Goal: Task Accomplishment & Management: Manage account settings

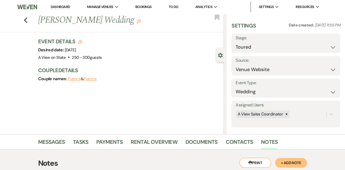
select select "5"
click at [65, 6] on link "Dashboard" at bounding box center [60, 7] width 19 height 5
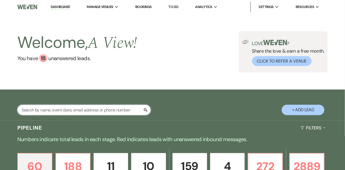
click at [61, 115] on input "text" at bounding box center [84, 110] width 134 height 10
type input "sophie"
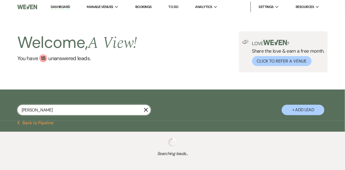
select select "4"
select select "8"
select select "4"
select select "5"
select select "9"
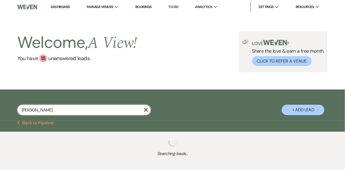
select select "8"
select select "4"
select select "8"
select select "4"
select select "8"
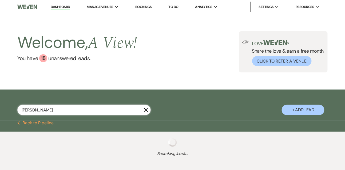
select select "8"
select select "4"
select select "8"
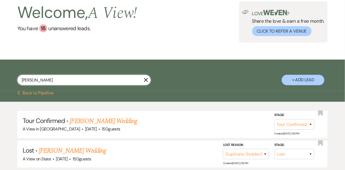
scroll to position [30, 0]
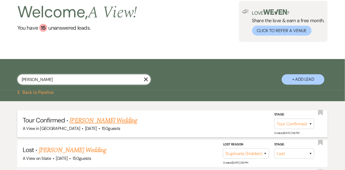
type input "sophie"
click at [90, 125] on link "Sophie Wratchford's Wedding" at bounding box center [104, 121] width 68 height 10
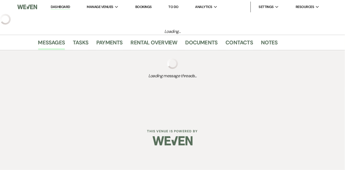
select select "4"
select select "5"
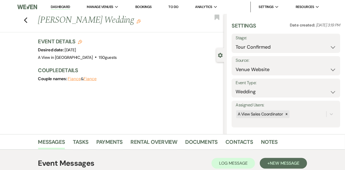
scroll to position [90, 0]
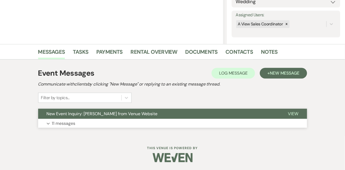
click at [68, 122] on p "11 messages" at bounding box center [64, 123] width 24 height 7
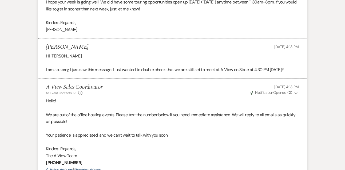
scroll to position [1276, 0]
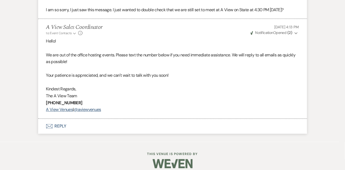
click at [64, 131] on button "Envelope Reply" at bounding box center [172, 126] width 269 height 15
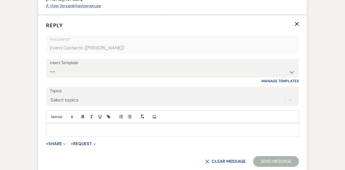
scroll to position [1440, 0]
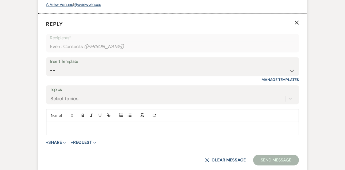
click at [64, 131] on div at bounding box center [172, 128] width 253 height 12
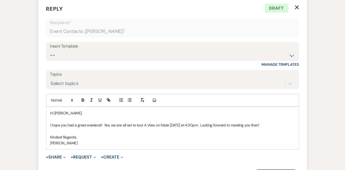
scroll to position [1458, 0]
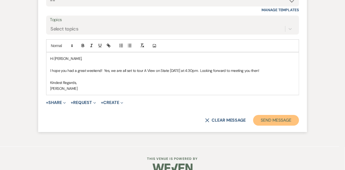
click at [267, 124] on button "Send Message" at bounding box center [277, 120] width 46 height 11
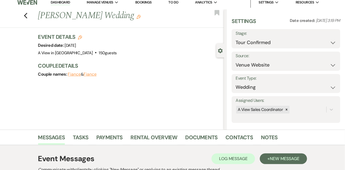
scroll to position [2, 0]
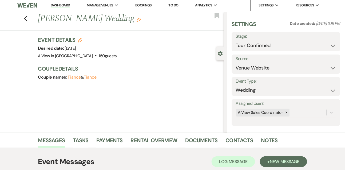
click at [62, 3] on link "Dashboard" at bounding box center [60, 5] width 19 height 5
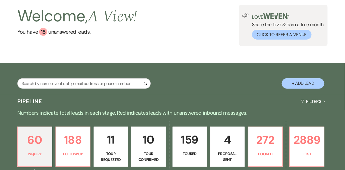
scroll to position [58, 0]
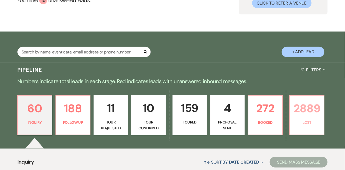
click at [294, 115] on p "2889" at bounding box center [308, 108] width 28 height 18
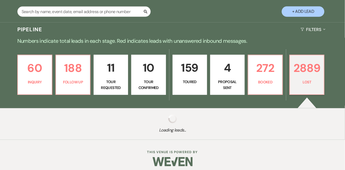
scroll to position [107, 0]
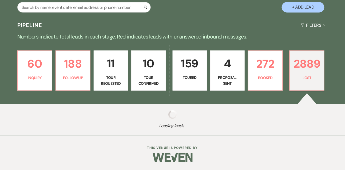
select select "8"
select select "6"
select select "8"
select select "6"
select select "8"
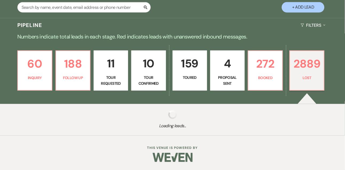
select select "5"
select select "8"
select select "5"
select select "8"
select select "5"
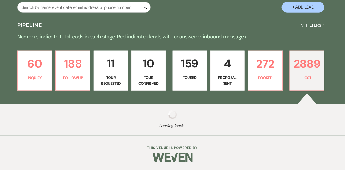
select select "8"
select select "5"
select select "8"
select select "5"
select select "8"
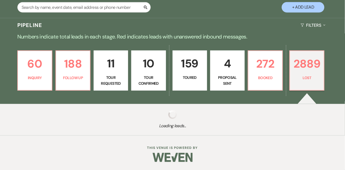
select select "5"
select select "8"
select select "5"
select select "8"
select select "7"
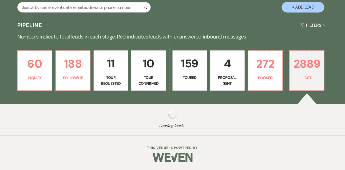
select select "8"
select select "5"
select select "8"
select select "5"
select select "8"
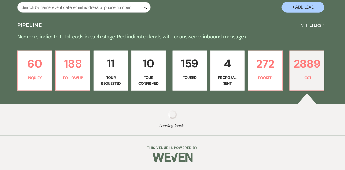
select select "5"
select select "8"
select select "5"
select select "8"
select select "5"
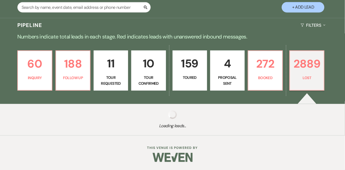
select select "8"
select select "5"
select select "8"
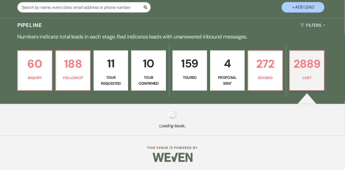
select select "8"
select select "1"
select select "8"
select select "7"
select select "8"
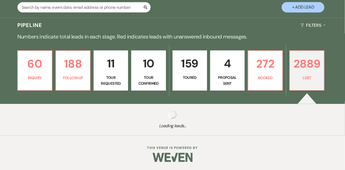
select select "7"
select select "8"
select select "1"
select select "8"
select select "7"
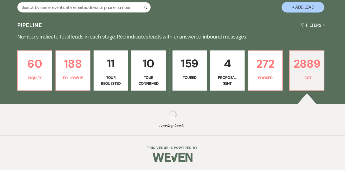
select select "8"
select select "6"
select select "8"
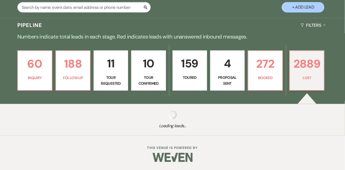
select select "8"
select select "7"
select select "8"
select select "7"
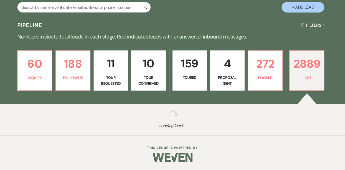
select select "8"
select select "6"
select select "8"
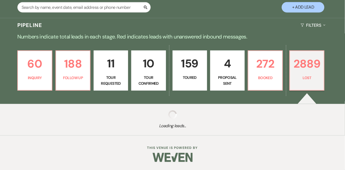
select select "8"
select select "6"
select select "8"
select select "7"
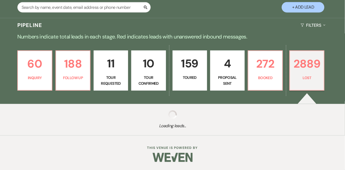
select select "8"
select select "7"
select select "8"
select select "10"
select select "8"
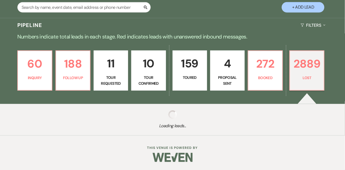
select select "8"
select select "6"
select select "8"
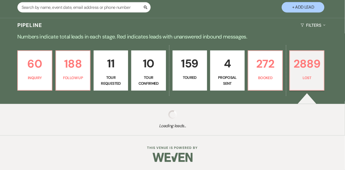
select select "8"
select select "6"
select select "8"
select select "10"
select select "8"
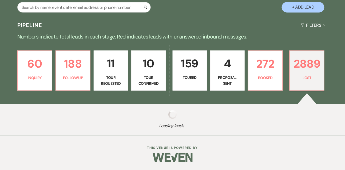
select select "8"
select select "7"
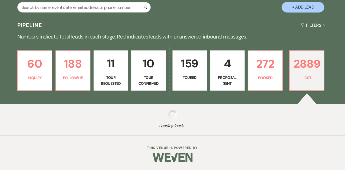
select select "8"
select select "6"
select select "8"
select select "10"
select select "8"
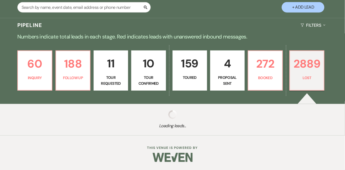
select select "5"
select select "8"
select select "10"
select select "8"
select select "7"
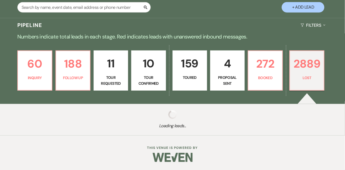
select select "8"
select select "6"
select select "8"
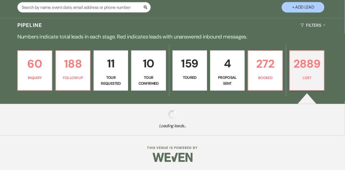
select select "10"
select select "8"
select select "6"
select select "8"
select select "6"
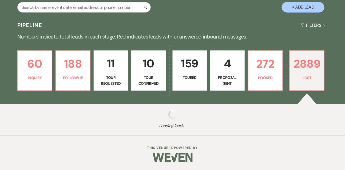
select select "8"
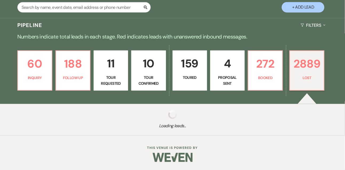
select select "10"
select select "8"
select select "5"
select select "8"
select select "5"
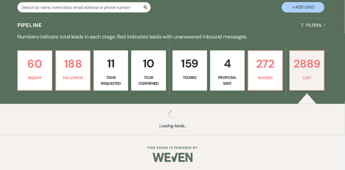
select select "8"
select select "6"
select select "8"
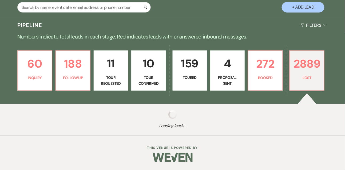
select select "8"
select select "10"
select select "8"
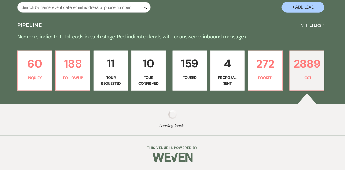
select select "8"
select select "6"
select select "8"
select select "6"
select select "8"
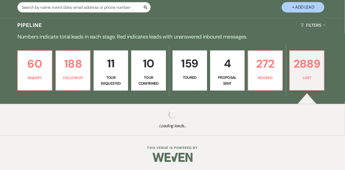
select select "6"
select select "8"
select select "7"
select select "8"
select select "5"
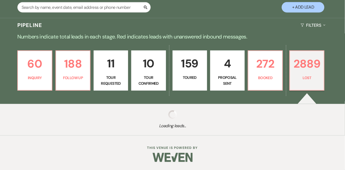
select select "8"
select select "6"
select select "8"
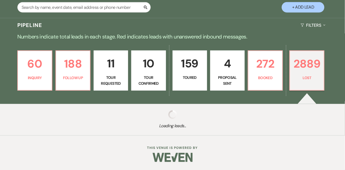
select select "5"
select select "8"
select select "5"
select select "8"
select select "6"
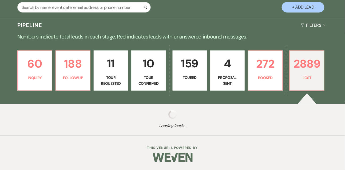
select select "8"
select select "10"
select select "8"
select select "6"
select select "8"
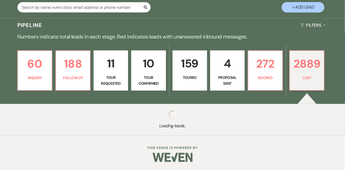
select select "6"
select select "8"
select select "5"
select select "8"
select select "6"
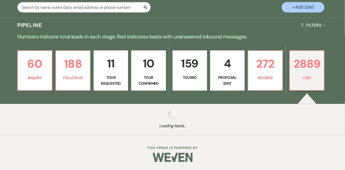
select select "8"
select select "5"
select select "8"
select select "10"
select select "8"
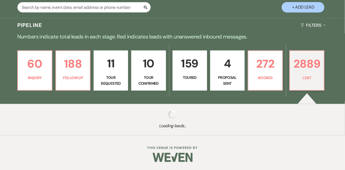
select select "5"
select select "8"
select select "6"
select select "8"
select select "6"
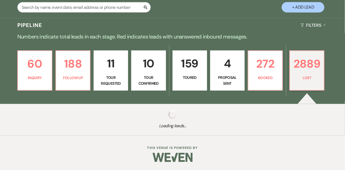
select select "8"
select select "7"
select select "8"
select select "5"
select select "8"
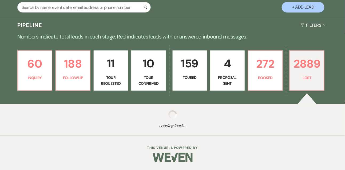
select select "5"
select select "8"
select select "6"
select select "8"
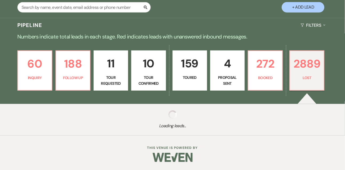
select select "8"
select select "5"
select select "8"
select select "5"
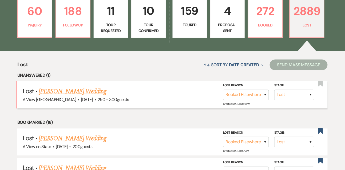
scroll to position [151, 0]
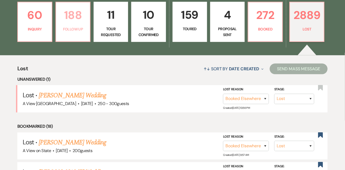
click at [83, 32] on p "Follow Up" at bounding box center [73, 29] width 28 height 6
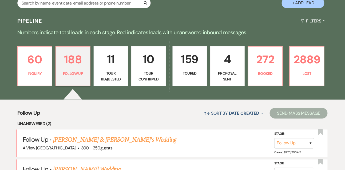
scroll to position [151, 0]
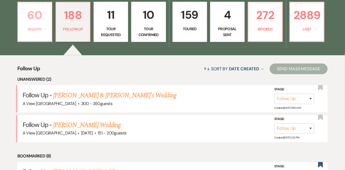
click at [45, 23] on p "60" at bounding box center [35, 15] width 28 height 18
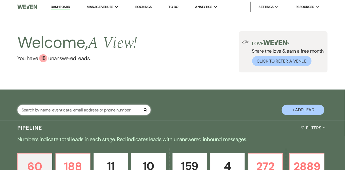
click at [65, 115] on input "text" at bounding box center [84, 110] width 134 height 10
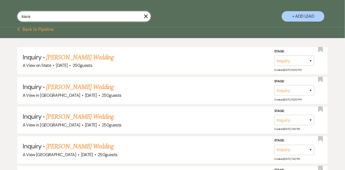
scroll to position [94, 0]
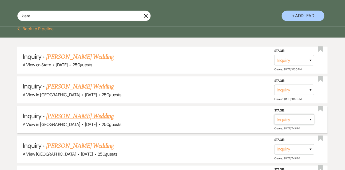
click at [294, 124] on select "Inquiry Follow Up Tour Requested Tour Confirmed Toured Proposal Sent Booked Lost" at bounding box center [295, 119] width 40 height 10
click at [275, 118] on select "Inquiry Follow Up Tour Requested Tour Confirmed Toured Proposal Sent Booked Lost" at bounding box center [295, 119] width 40 height 10
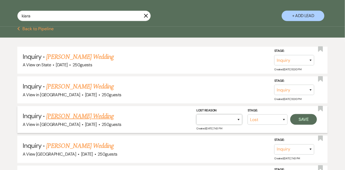
click at [230, 125] on select "Booked Elsewhere Budget Date Unavailable No Response Not a Good Match Capacity …" at bounding box center [220, 119] width 46 height 10
click at [197, 118] on select "Booked Elsewhere Budget Date Unavailable No Response Not a Good Match Capacity …" at bounding box center [220, 119] width 46 height 10
click at [299, 125] on button "Save" at bounding box center [304, 119] width 27 height 11
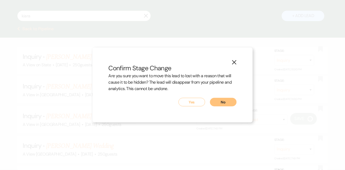
click at [191, 102] on button "Yes" at bounding box center [192, 102] width 27 height 9
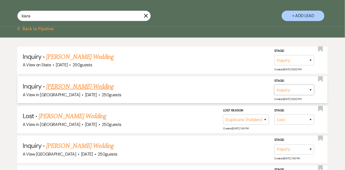
click at [285, 94] on select "Inquiry Follow Up Tour Requested Tour Confirmed Toured Proposal Sent Booked Lost" at bounding box center [295, 90] width 40 height 10
click at [275, 89] on select "Inquiry Follow Up Tour Requested Tour Confirmed Toured Proposal Sent Booked Lost" at bounding box center [295, 90] width 40 height 10
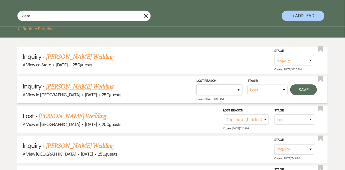
click at [211, 95] on select "Booked Elsewhere Budget Date Unavailable No Response Not a Good Match Capacity …" at bounding box center [220, 90] width 46 height 10
click at [197, 89] on select "Booked Elsewhere Budget Date Unavailable No Response Not a Good Match Capacity …" at bounding box center [220, 90] width 46 height 10
click at [305, 95] on button "Save" at bounding box center [304, 89] width 27 height 11
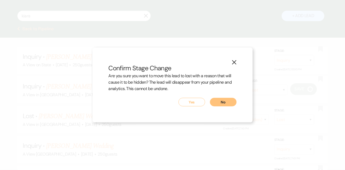
click at [189, 103] on button "Yes" at bounding box center [192, 102] width 27 height 9
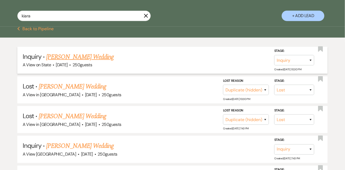
click at [84, 59] on link "[PERSON_NAME] Wedding" at bounding box center [80, 57] width 68 height 10
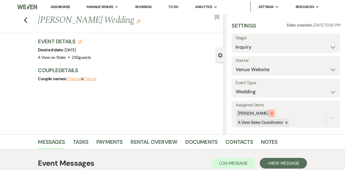
click at [275, 116] on div at bounding box center [272, 114] width 6 height 8
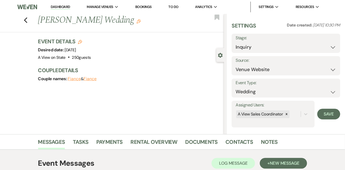
click at [317, 116] on form "Assigned Users: A View Sales Coordinator Save" at bounding box center [286, 114] width 109 height 27
click at [322, 115] on button "Save" at bounding box center [329, 114] width 23 height 11
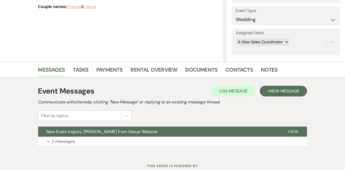
scroll to position [90, 0]
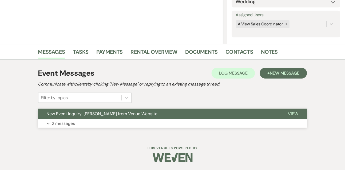
click at [69, 119] on button "Expand 2 messages" at bounding box center [172, 123] width 269 height 9
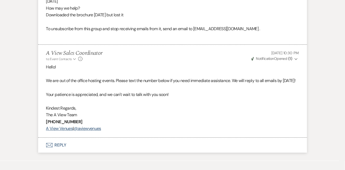
scroll to position [434, 0]
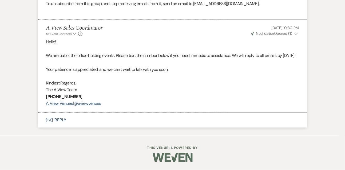
click at [64, 119] on button "Envelope Reply" at bounding box center [172, 119] width 269 height 15
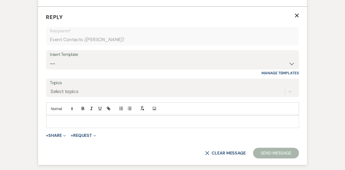
scroll to position [527, 0]
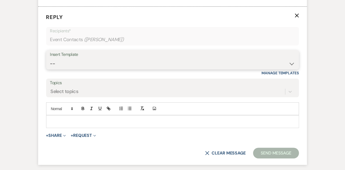
click at [66, 69] on select "-- Tour Confirmation Contract (Pre-Booked Leads) Out of office Inquiry Email Al…" at bounding box center [172, 64] width 245 height 10
click at [50, 69] on select "-- Tour Confirmation Contract (Pre-Booked Leads) Out of office Inquiry Email Al…" at bounding box center [172, 64] width 245 height 10
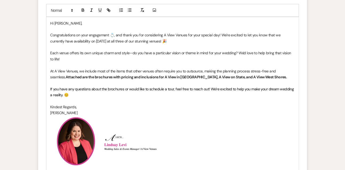
scroll to position [625, 0]
drag, startPoint x: 101, startPoint y: 53, endPoint x: 173, endPoint y: 55, distance: 71.9
click at [173, 44] on p "Congratulations on your engagement 💍, and thank you for considering A View Venu…" at bounding box center [172, 38] width 245 height 12
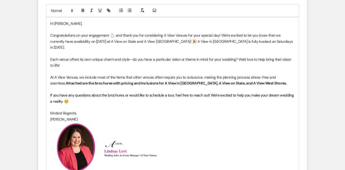
click at [82, 100] on span "If you have any questions about the brochures or would like to schedule a tour,…" at bounding box center [172, 98] width 245 height 11
click at [77, 100] on span "If you have any questions about the brochures or would like to schedule a tour,…" at bounding box center [172, 98] width 245 height 11
click at [72, 92] on p at bounding box center [172, 89] width 245 height 6
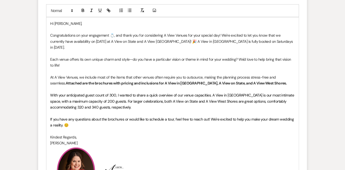
click at [114, 100] on span "With your anticipated guest count of 300, I wanted to share a quick overview of…" at bounding box center [172, 101] width 245 height 17
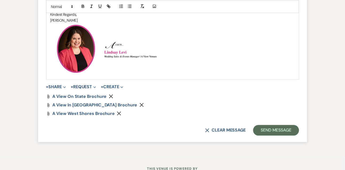
scroll to position [749, 0]
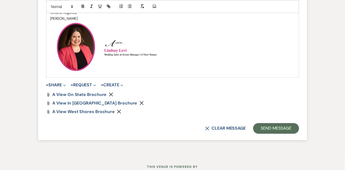
click at [117, 114] on use "button" at bounding box center [119, 112] width 4 height 4
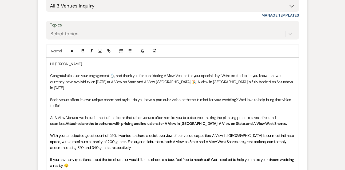
scroll to position [580, 0]
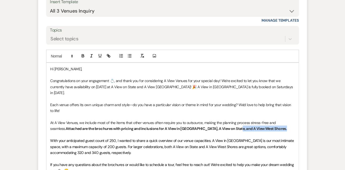
drag, startPoint x: 218, startPoint y: 136, endPoint x: 267, endPoint y: 135, distance: 49.2
click at [266, 132] on p "At A View Venues, we include most of the items that other venues often require …" at bounding box center [172, 126] width 245 height 12
click at [191, 131] on strong "Attached are the brochures with pricing and inclusions for A View in Fontenelle…" at bounding box center [156, 128] width 180 height 5
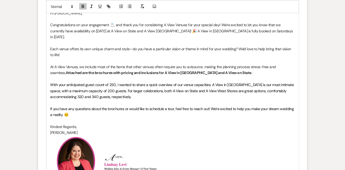
scroll to position [636, 0]
drag, startPoint x: 131, startPoint y: 45, endPoint x: 168, endPoint y: 46, distance: 37.2
click at [168, 40] on p "Congratulations on your engagement 💍, and thank you for considering A View Venu…" at bounding box center [172, 31] width 245 height 18
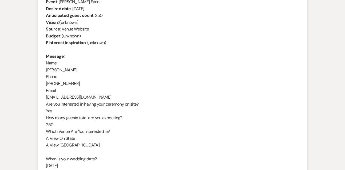
scroll to position [231, 0]
click at [63, 69] on div "From : Kiara Barrios Event : Kiara Barrios's Event Desired date : October 24th …" at bounding box center [172, 98] width 253 height 212
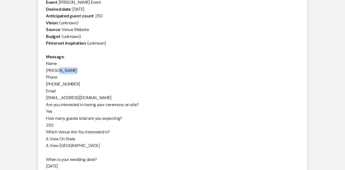
click at [63, 69] on div "From : Kiara Barrios Event : Kiara Barrios's Event Desired date : October 24th …" at bounding box center [172, 98] width 253 height 212
copy div "Kiara Barrios"
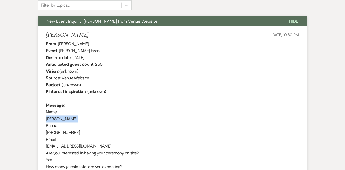
scroll to position [181, 0]
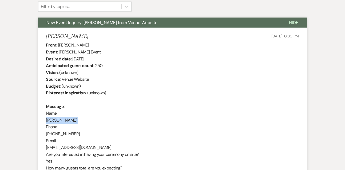
drag, startPoint x: 73, startPoint y: 58, endPoint x: 121, endPoint y: 56, distance: 47.6
click at [121, 56] on div "From : Kiara Barrios Event : Kiara Barrios's Event Desired date : October 24th …" at bounding box center [172, 148] width 253 height 212
copy div "October 24th 2026"
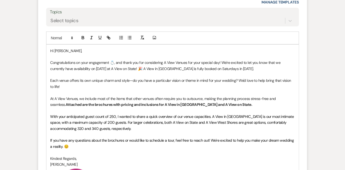
scroll to position [603, 0]
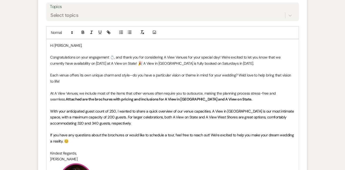
click at [254, 66] on p "Congratulations on your engagement 💍, and thank you for considering A View Venu…" at bounding box center [172, 60] width 245 height 12
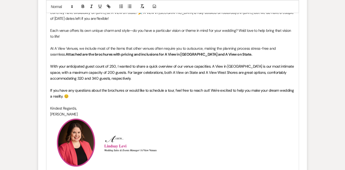
scroll to position [654, 0]
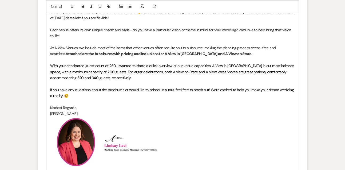
click at [162, 80] on span "With your anticipated guest count of 250, I wanted to share a quick overview of…" at bounding box center [172, 71] width 245 height 17
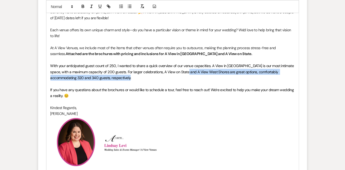
drag, startPoint x: 178, startPoint y: 84, endPoint x: 230, endPoint y: 91, distance: 51.7
click at [230, 81] on p "With your anticipated guest count of 250, I wanted to share a quick overview of…" at bounding box center [172, 72] width 245 height 18
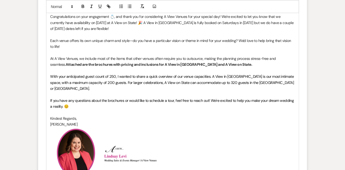
scroll to position [767, 0]
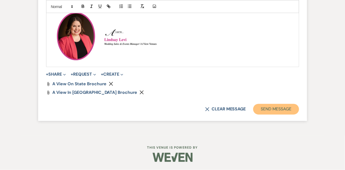
click at [274, 113] on button "Send Message" at bounding box center [277, 109] width 46 height 11
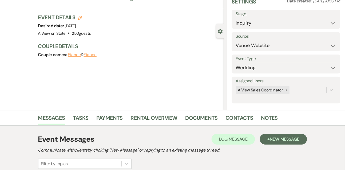
scroll to position [0, 0]
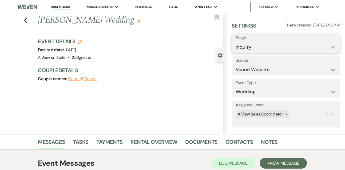
click at [238, 48] on select "Inquiry Follow Up Tour Requested Tour Confirmed Toured Proposal Sent Booked Lost" at bounding box center [286, 47] width 101 height 10
click at [236, 42] on select "Inquiry Follow Up Tour Requested Tour Confirmed Toured Proposal Sent Booked Lost" at bounding box center [286, 47] width 101 height 10
click at [337, 45] on button "Save" at bounding box center [329, 43] width 22 height 11
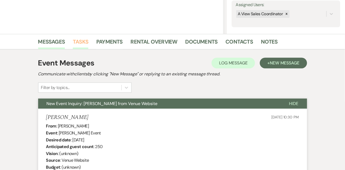
click at [73, 44] on link "Tasks" at bounding box center [80, 43] width 15 height 12
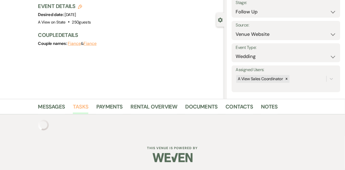
scroll to position [156, 0]
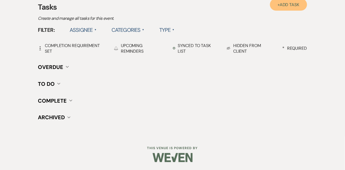
click at [294, 2] on span "Add Task" at bounding box center [290, 5] width 20 height 6
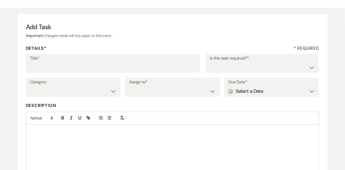
scroll to position [30, 0]
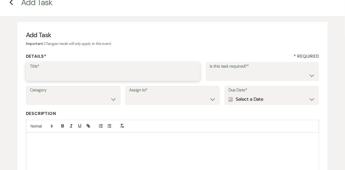
click at [94, 75] on input "Title*" at bounding box center [113, 75] width 167 height 10
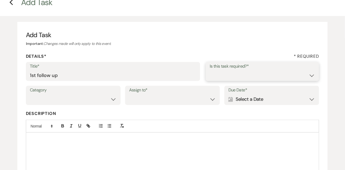
click at [218, 75] on select "Yes No" at bounding box center [263, 75] width 106 height 10
click at [210, 70] on select "Yes No" at bounding box center [263, 75] width 106 height 10
click at [104, 100] on select "Venue Vendors Guests Details Finalize & Share" at bounding box center [73, 99] width 87 height 10
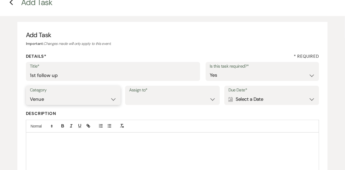
click at [30, 94] on select "Venue Vendors Guests Details Finalize & Share" at bounding box center [73, 99] width 87 height 10
click at [145, 100] on select "Venue Client" at bounding box center [172, 99] width 87 height 10
click at [129, 94] on select "Venue Client" at bounding box center [172, 99] width 87 height 10
click at [252, 101] on div "Calendar Select a Date Expand" at bounding box center [272, 99] width 87 height 10
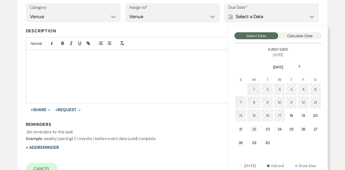
scroll to position [120, 0]
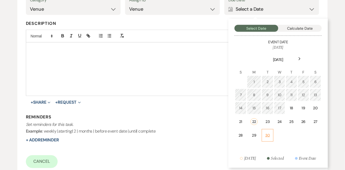
click at [271, 131] on td "30" at bounding box center [268, 135] width 12 height 13
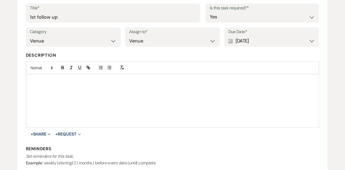
scroll to position [88, 0]
click at [37, 16] on input "1st follow up" at bounding box center [113, 17] width 167 height 10
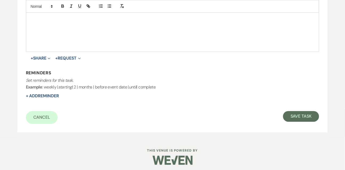
scroll to position [167, 0]
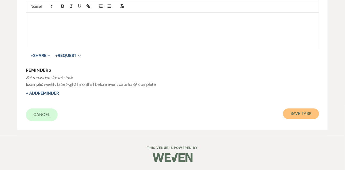
click at [306, 110] on button "Save Task" at bounding box center [301, 113] width 36 height 11
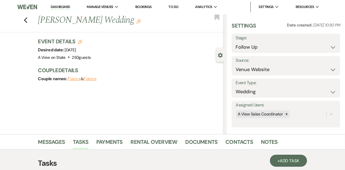
click at [67, 4] on li "Dashboard" at bounding box center [60, 7] width 25 height 11
click at [66, 6] on link "Dashboard" at bounding box center [60, 7] width 19 height 5
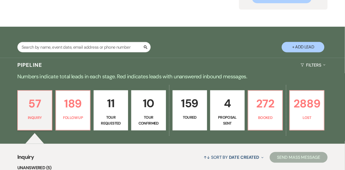
scroll to position [69, 0]
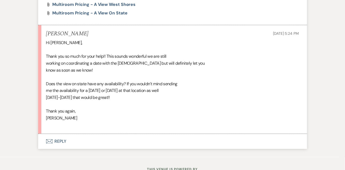
scroll to position [490, 0]
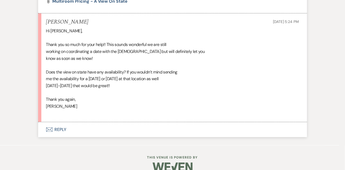
click at [68, 130] on button "Envelope Reply" at bounding box center [172, 129] width 269 height 15
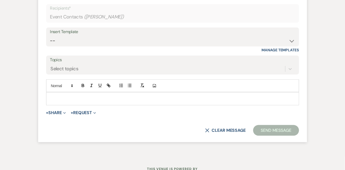
scroll to position [638, 0]
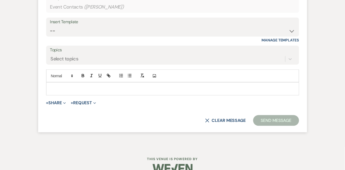
click at [76, 91] on p at bounding box center [172, 89] width 245 height 6
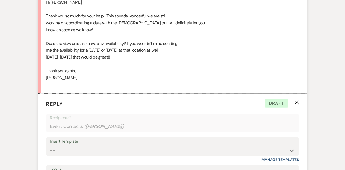
scroll to position [646, 0]
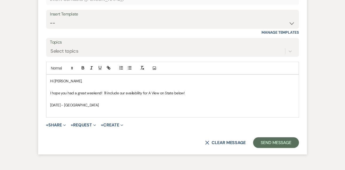
click at [195, 91] on p "I hope you had a great weekend! I'll include our availability for A View on Sta…" at bounding box center [172, 93] width 245 height 6
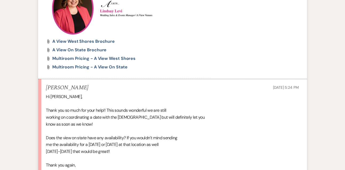
scroll to position [423, 0]
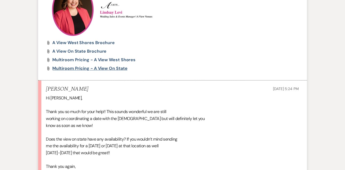
click at [99, 68] on span "Multiroom Pricing - A View on State" at bounding box center [90, 68] width 75 height 6
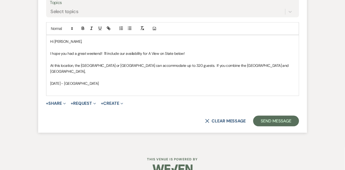
scroll to position [690, 0]
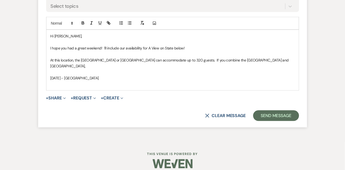
click at [267, 60] on p "At this location, the Redwood or Palm Rooms can accommodate up to 320 guests. I…" at bounding box center [172, 63] width 245 height 12
click at [75, 65] on p "At this location, the Redwood or Palm Rooms can accommodate up to 320 guests. I…" at bounding box center [172, 63] width 245 height 12
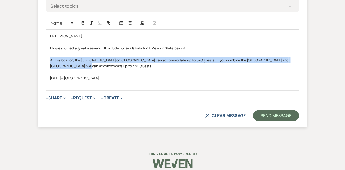
drag, startPoint x: 81, startPoint y: 65, endPoint x: 42, endPoint y: 59, distance: 40.3
click at [42, 59] on form "Reply X Saving draft... Recipients* Event Contacts ( Claire Janecek ) Insert Te…" at bounding box center [172, 24] width 269 height 206
copy p "At this location, the Redwood or Palm Rooms can accommodate up to 320 guests. I…"
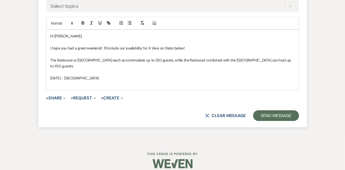
click at [104, 75] on p "June 13th - Redwood Room" at bounding box center [172, 78] width 245 height 6
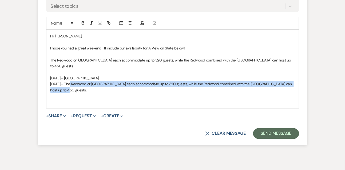
drag, startPoint x: 71, startPoint y: 83, endPoint x: 71, endPoint y: 78, distance: 5.6
click at [71, 81] on p "June 20th - The Redwood or Palm Rooms each accommodate up to 320 guests, while …" at bounding box center [172, 87] width 245 height 12
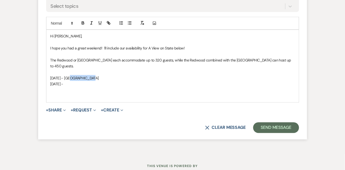
drag, startPoint x: 95, startPoint y: 71, endPoint x: 69, endPoint y: 70, distance: 25.7
click at [69, 75] on p "June 13th - Redwood Room" at bounding box center [172, 78] width 245 height 6
copy p "Redwood Room"
click at [81, 81] on p "June 20th -" at bounding box center [172, 84] width 245 height 6
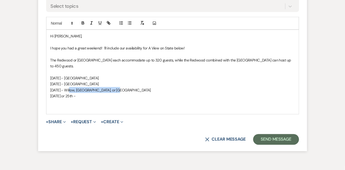
drag, startPoint x: 69, startPoint y: 82, endPoint x: 127, endPoint y: 86, distance: 57.6
click at [127, 87] on p "June 27th - Willow, Redwood, or Palm Room" at bounding box center [172, 90] width 245 height 6
copy p "Willow, Redwood, or Palm Room"
click at [112, 93] on p "July 18th or 25th -" at bounding box center [172, 96] width 245 height 6
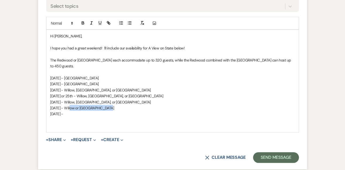
drag, startPoint x: 72, startPoint y: 102, endPoint x: 114, endPoint y: 102, distance: 41.7
click at [115, 105] on p "August 8th - Willow or Redwood Room" at bounding box center [172, 108] width 245 height 6
copy p "Willow or Redwood Room"
click at [108, 111] on p "August 15th -" at bounding box center [172, 114] width 245 height 6
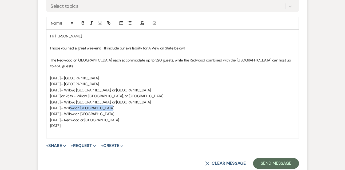
drag, startPoint x: 72, startPoint y: 101, endPoint x: 119, endPoint y: 101, distance: 47.3
click at [119, 105] on p "August 8th - Willow or Redwood Room" at bounding box center [172, 108] width 245 height 6
copy p "Willow or Redwood Room"
click at [106, 123] on p "August 29th -" at bounding box center [172, 126] width 245 height 6
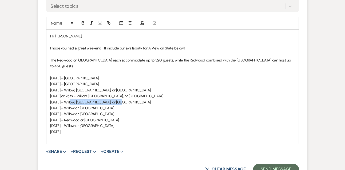
drag, startPoint x: 70, startPoint y: 95, endPoint x: 139, endPoint y: 97, distance: 69.0
click at [139, 99] on p "August 1st - Willow, Redwood, or Palm Room" at bounding box center [172, 102] width 245 height 6
copy p "Willow, Redwood, or Palm Room"
click at [104, 129] on p "October 3rd -" at bounding box center [172, 132] width 245 height 6
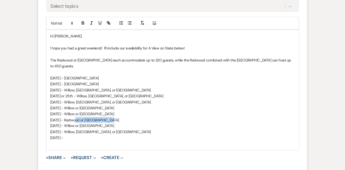
drag, startPoint x: 74, startPoint y: 114, endPoint x: 122, endPoint y: 115, distance: 47.6
click at [122, 117] on p "August 22nd - Redwood or Palm Room" at bounding box center [172, 120] width 245 height 6
copy p "Redwood or Palm Room"
click at [106, 135] on p "October 17th -" at bounding box center [172, 138] width 245 height 6
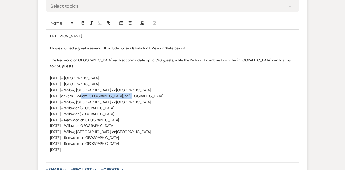
drag, startPoint x: 81, startPoint y: 90, endPoint x: 132, endPoint y: 91, distance: 51.3
click at [132, 93] on p "July 18th or 25th - Willow, Redwood, or Palm Room" at bounding box center [172, 96] width 245 height 6
copy p "Willow, Redwood, or Palm Room"
click at [97, 147] on p "October 31st -" at bounding box center [172, 150] width 245 height 6
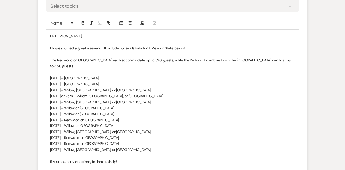
scroll to position [696, 0]
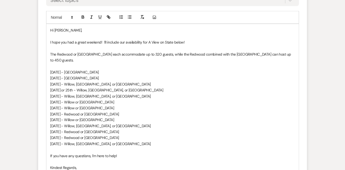
click at [121, 147] on p at bounding box center [172, 150] width 245 height 6
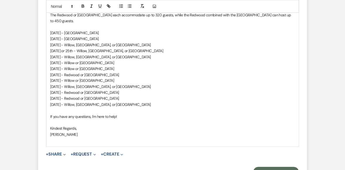
scroll to position [739, 0]
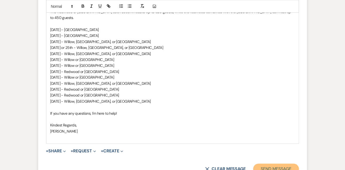
click at [263, 164] on button "Send Message" at bounding box center [277, 169] width 46 height 11
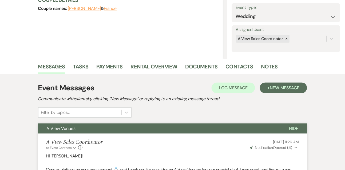
scroll to position [0, 0]
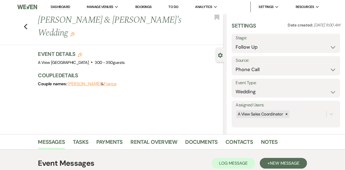
click at [59, 9] on link "Dashboard" at bounding box center [60, 7] width 19 height 5
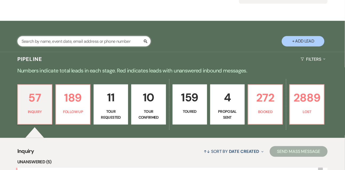
click at [88, 46] on input "text" at bounding box center [84, 41] width 134 height 10
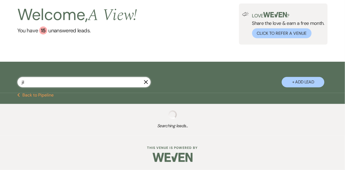
type input "[PERSON_NAME]"
select select "8"
select select "3"
select select "8"
select select "3"
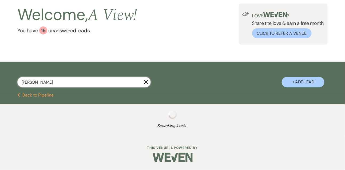
select select "8"
select select "3"
select select "8"
select select "10"
select select "8"
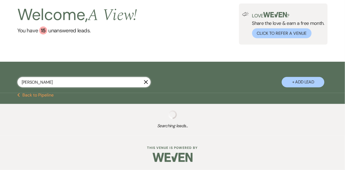
select select "4"
select select "8"
select select "5"
select select "8"
select select "5"
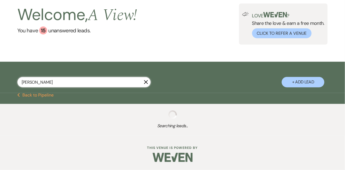
select select "8"
select select "4"
select select "8"
select select "5"
select select "8"
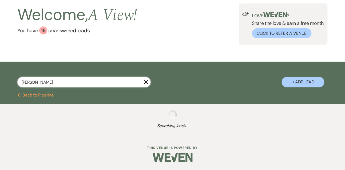
select select "4"
select select "8"
select select "4"
select select "8"
select select "4"
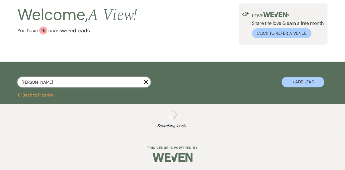
select select "8"
select select "5"
select select "8"
select select "5"
select select "8"
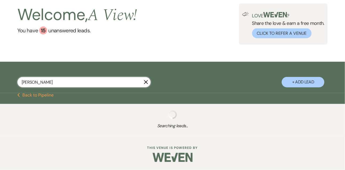
select select "5"
select select "8"
select select "4"
select select "8"
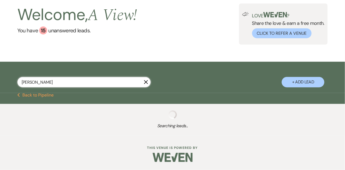
select select "4"
select select "8"
select select "4"
select select "8"
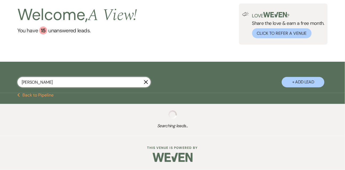
select select "4"
select select "8"
select select "4"
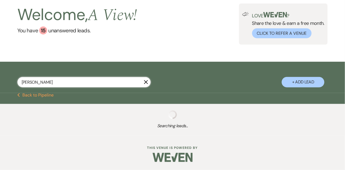
select select "8"
select select "4"
select select "8"
select select "6"
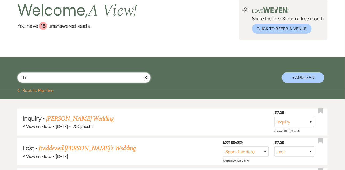
scroll to position [69, 0]
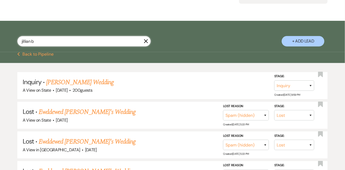
type input "jillian bl"
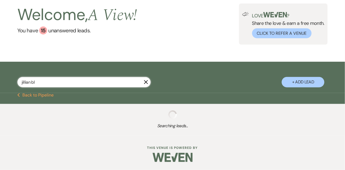
select select "5"
select select "8"
select select "4"
select select "8"
select select "3"
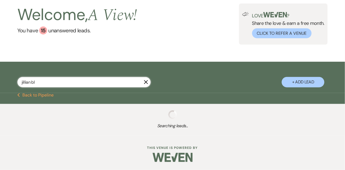
select select "8"
select select "4"
select select "8"
select select "4"
select select "8"
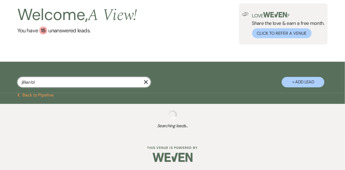
select select "10"
select select "8"
select select "4"
select select "5"
select select "8"
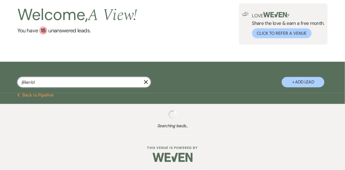
select select "6"
select select "8"
select select "4"
select select "8"
select select "6"
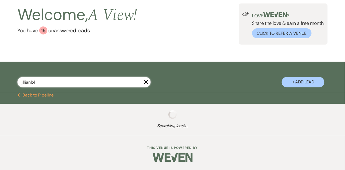
select select "8"
select select "4"
select select "8"
select select "4"
select select "8"
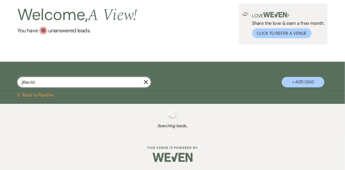
select select "5"
select select "8"
select select "5"
select select "8"
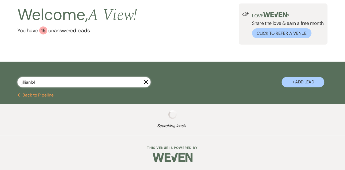
select select "5"
select select "8"
select select "4"
select select "8"
select select "4"
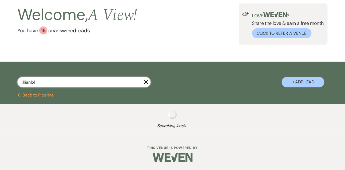
select select "8"
select select "5"
select select "8"
select select "5"
select select "8"
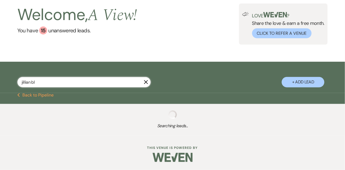
select select "4"
select select "8"
select select "4"
select select "8"
select select "6"
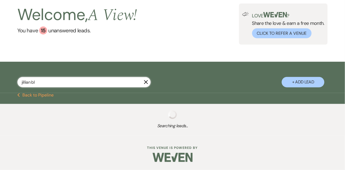
select select "8"
select select "4"
select select "8"
select select "5"
select select "8"
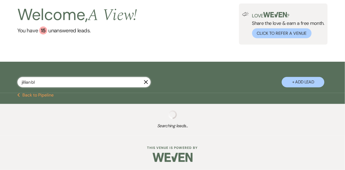
select select "8"
select select "4"
select select "8"
select select "4"
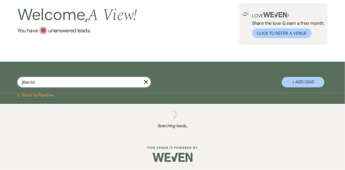
select select "8"
select select "10"
select select "8"
select select "4"
select select "8"
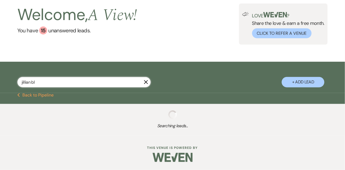
select select "8"
select select "4"
select select "8"
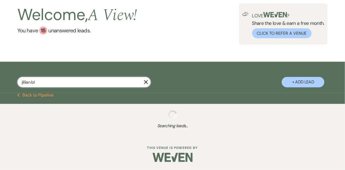
select select "8"
select select "4"
select select "8"
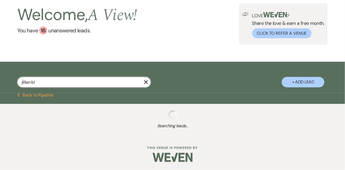
select select "4"
select select "8"
select select "4"
select select "8"
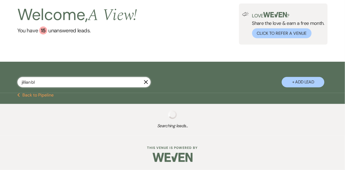
select select "4"
select select "8"
select select "6"
select select "8"
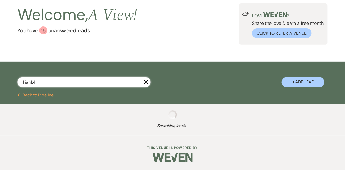
select select "8"
select select "6"
select select "8"
select select "1"
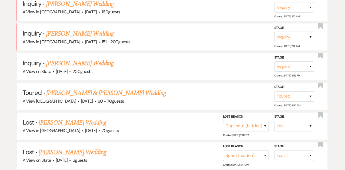
scroll to position [148, 0]
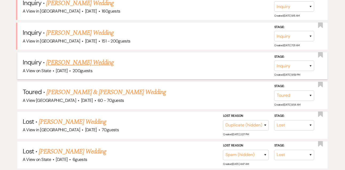
type input "jillian bl"
click at [82, 65] on link "[PERSON_NAME] Wedding" at bounding box center [80, 63] width 68 height 10
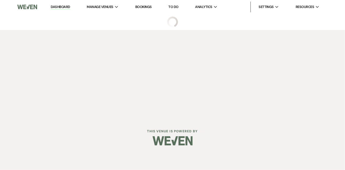
select select "5"
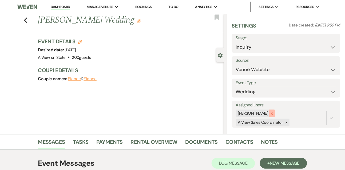
click at [274, 112] on icon at bounding box center [272, 114] width 4 height 4
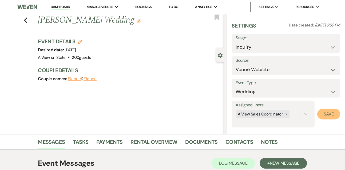
click at [327, 117] on button "Save" at bounding box center [329, 114] width 23 height 11
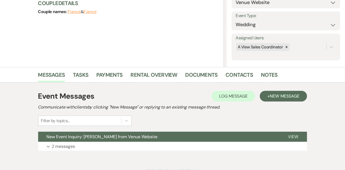
scroll to position [68, 0]
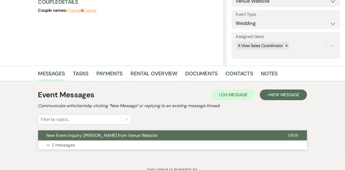
click at [73, 145] on p "2 messages" at bounding box center [63, 145] width 23 height 7
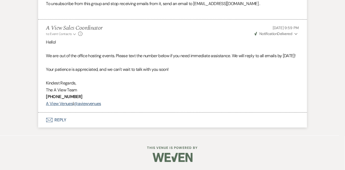
scroll to position [428, 0]
click at [57, 122] on button "Envelope Reply" at bounding box center [172, 119] width 269 height 15
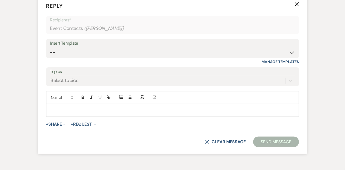
scroll to position [534, 0]
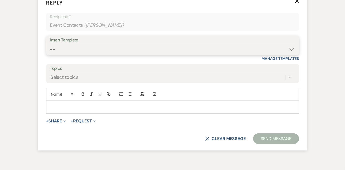
click at [70, 55] on select "-- Tour Confirmation Contract (Pre-Booked Leads) Out of office Inquiry Email Al…" at bounding box center [172, 49] width 245 height 10
select select "3303"
click at [50, 55] on select "-- Tour Confirmation Contract (Pre-Booked Leads) Out of office Inquiry Email Al…" at bounding box center [172, 49] width 245 height 10
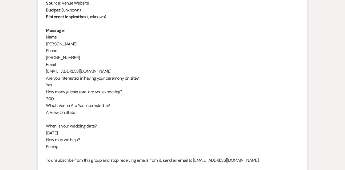
scroll to position [245, 0]
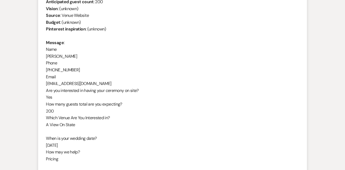
click at [65, 56] on div "From : [PERSON_NAME] Event : [PERSON_NAME] Event Desired date : [DATE] Anticipa…" at bounding box center [172, 80] width 253 height 205
copy div "[PERSON_NAME]"
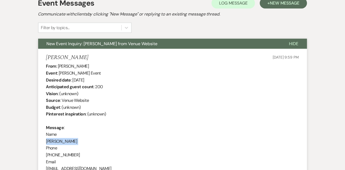
scroll to position [159, 0]
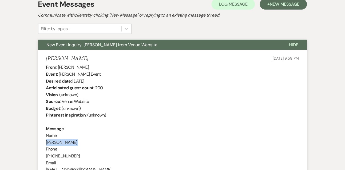
drag, startPoint x: 73, startPoint y: 80, endPoint x: 106, endPoint y: 81, distance: 32.9
click at [106, 81] on div "From : [PERSON_NAME] Event : [PERSON_NAME] Event Desired date : [DATE] Anticipa…" at bounding box center [172, 166] width 253 height 205
copy div "[DATE]"
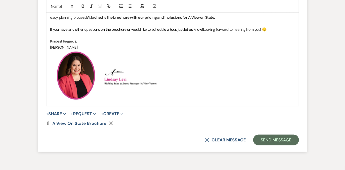
scroll to position [669, 0]
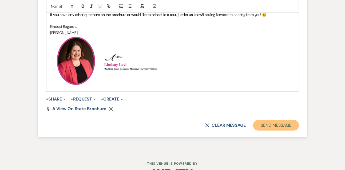
click at [264, 131] on button "Send Message" at bounding box center [277, 125] width 46 height 11
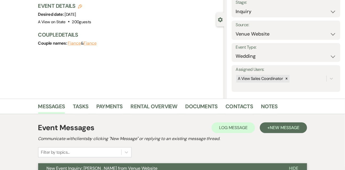
scroll to position [0, 0]
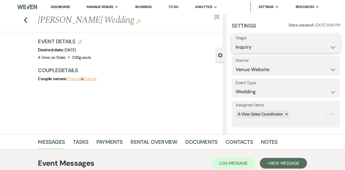
click at [247, 50] on select "Inquiry Follow Up Tour Requested Tour Confirmed Toured Proposal Sent Booked Lost" at bounding box center [286, 47] width 101 height 10
select select "9"
click at [236, 42] on select "Inquiry Follow Up Tour Requested Tour Confirmed Toured Proposal Sent Booked Lost" at bounding box center [286, 47] width 101 height 10
click at [335, 39] on button "Save" at bounding box center [329, 43] width 22 height 11
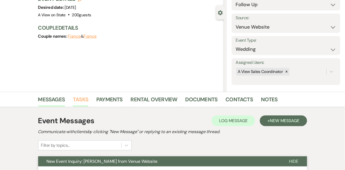
click at [85, 99] on link "Tasks" at bounding box center [80, 101] width 15 height 12
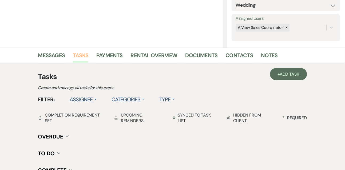
scroll to position [91, 0]
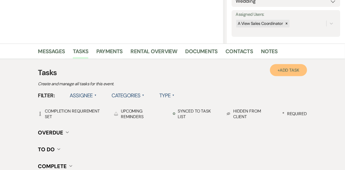
click at [298, 68] on span "Add Task" at bounding box center [290, 70] width 20 height 6
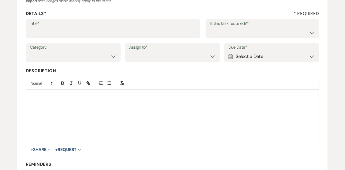
scroll to position [57, 0]
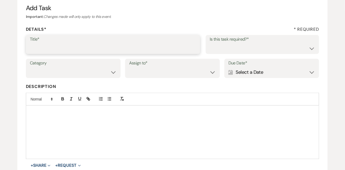
click at [123, 47] on input "Title*" at bounding box center [113, 48] width 167 height 10
type input "1st email follow up"
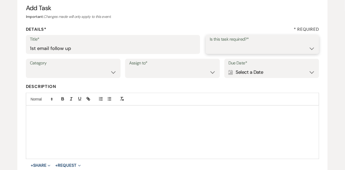
click at [223, 52] on select "Yes No" at bounding box center [263, 48] width 106 height 10
select select "true"
click at [210, 43] on select "Yes No" at bounding box center [263, 48] width 106 height 10
click at [92, 73] on select "Venue Vendors Guests Details Finalize & Share" at bounding box center [73, 72] width 87 height 10
select select "31"
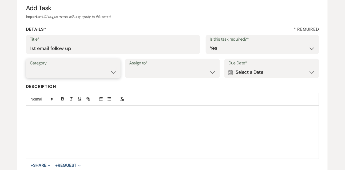
click at [30, 67] on select "Venue Vendors Guests Details Finalize & Share" at bounding box center [73, 72] width 87 height 10
click at [150, 75] on select "Venue Client" at bounding box center [172, 72] width 87 height 10
select select "venueHost"
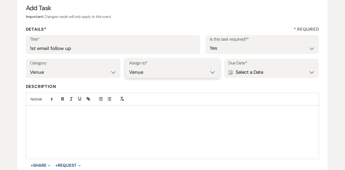
click at [129, 67] on select "Venue Client" at bounding box center [172, 72] width 87 height 10
click at [241, 74] on div "Calendar Select a Date Expand" at bounding box center [272, 72] width 87 height 10
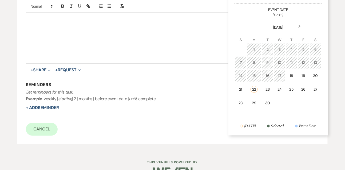
scroll to position [167, 0]
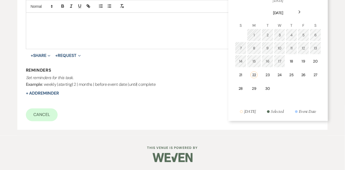
click at [301, 13] on icon "Next" at bounding box center [300, 11] width 3 height 3
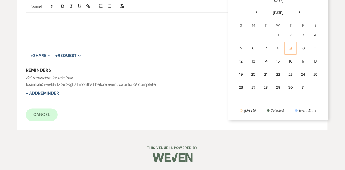
click at [292, 44] on td "9" at bounding box center [291, 48] width 12 height 13
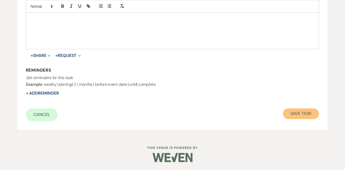
click at [298, 114] on button "Save Task" at bounding box center [301, 113] width 36 height 11
select select "9"
select select "5"
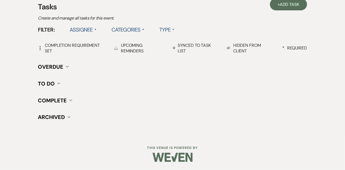
scroll to position [91, 0]
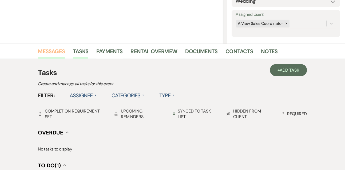
click at [60, 48] on link "Messages" at bounding box center [51, 53] width 27 height 12
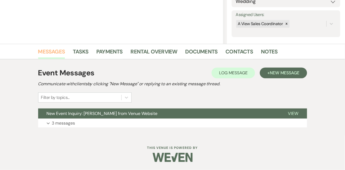
scroll to position [90, 0]
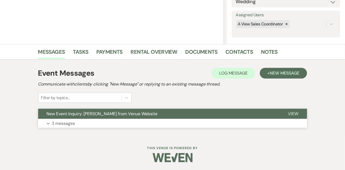
click at [68, 123] on p "3 messages" at bounding box center [63, 123] width 23 height 7
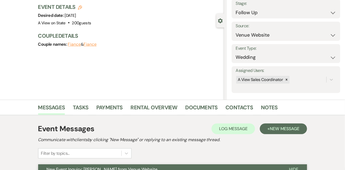
scroll to position [36, 0]
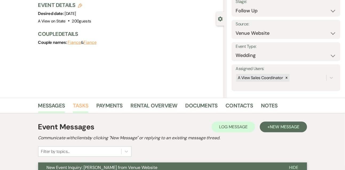
click at [81, 105] on link "Tasks" at bounding box center [80, 107] width 15 height 12
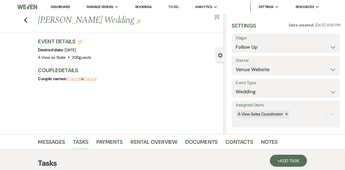
click at [58, 7] on link "Dashboard" at bounding box center [60, 7] width 19 height 5
select select "9"
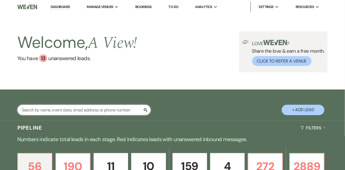
click at [49, 115] on input "text" at bounding box center [84, 110] width 134 height 10
type input "maddy stef"
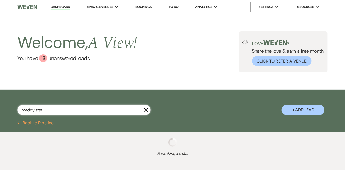
select select "8"
select select "4"
select select "8"
select select "4"
select select "8"
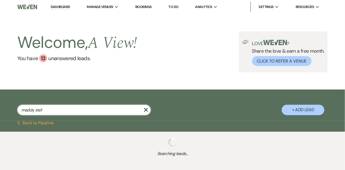
select select "6"
select select "5"
select select "8"
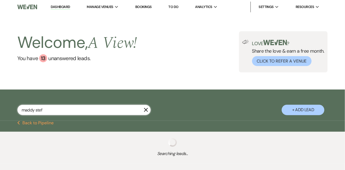
select select "4"
select select "8"
select select "4"
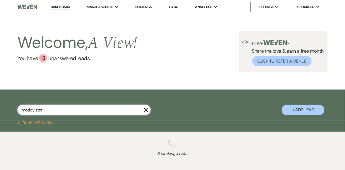
select select "8"
select select "4"
select select "8"
select select "4"
select select "8"
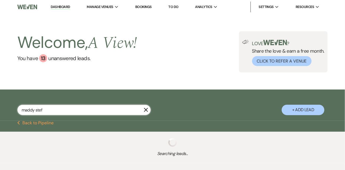
select select "4"
select select "8"
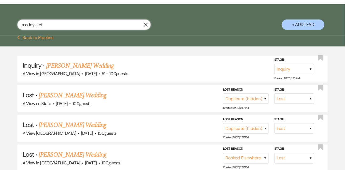
scroll to position [86, 0]
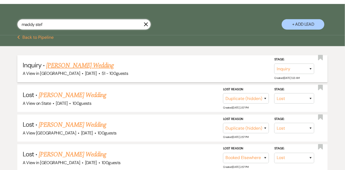
type input "maddy stef"
click at [72, 68] on link "[PERSON_NAME] Wedding" at bounding box center [80, 66] width 68 height 10
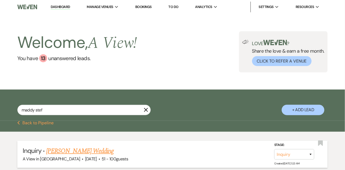
select select "2"
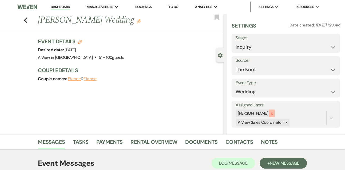
click at [274, 113] on icon at bounding box center [272, 114] width 4 height 4
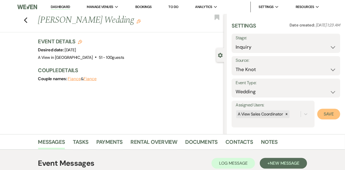
click at [327, 112] on button "Save" at bounding box center [329, 114] width 23 height 11
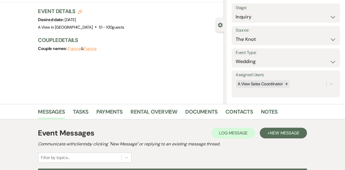
scroll to position [90, 0]
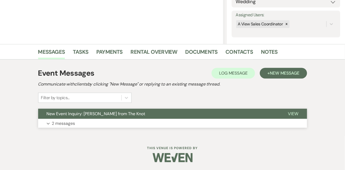
click at [68, 126] on p "2 messages" at bounding box center [63, 123] width 23 height 7
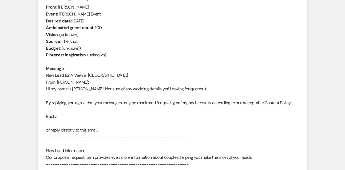
scroll to position [448, 0]
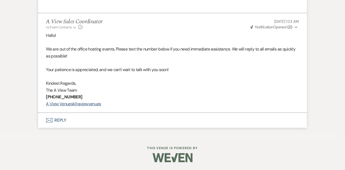
click at [61, 119] on button "Envelope Reply" at bounding box center [172, 120] width 269 height 15
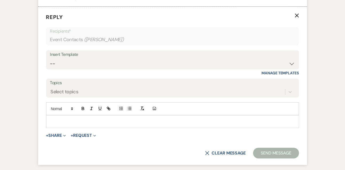
scroll to position [555, 0]
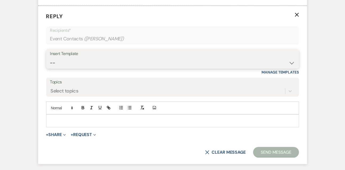
click at [66, 66] on select "-- Tour Confirmation Contract (Pre-Booked Leads) Out of office Inquiry Email Al…" at bounding box center [172, 63] width 245 height 10
select select "3299"
click at [50, 58] on select "-- Tour Confirmation Contract (Pre-Booked Leads) Out of office Inquiry Email Al…" at bounding box center [172, 63] width 245 height 10
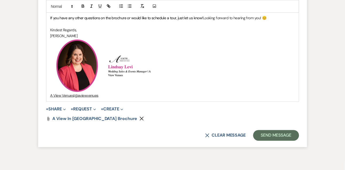
scroll to position [706, 0]
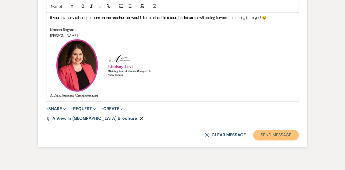
click at [279, 135] on button "Send Message" at bounding box center [277, 135] width 46 height 11
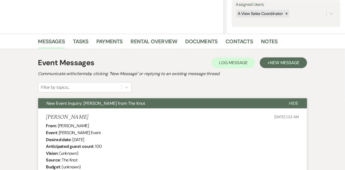
scroll to position [95, 0]
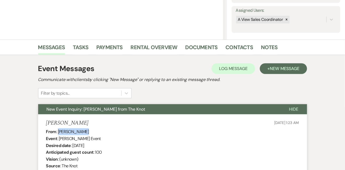
drag, startPoint x: 58, startPoint y: 132, endPoint x: 98, endPoint y: 132, distance: 40.1
copy div "[PERSON_NAME]"
drag, startPoint x: 73, startPoint y: 144, endPoint x: 106, endPoint y: 145, distance: 33.4
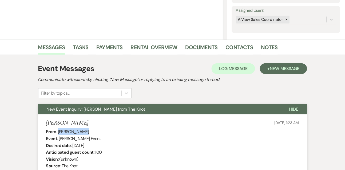
copy div "[DATE]"
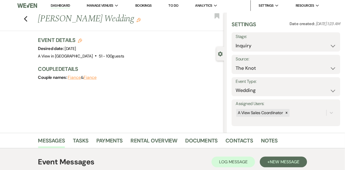
scroll to position [0, 0]
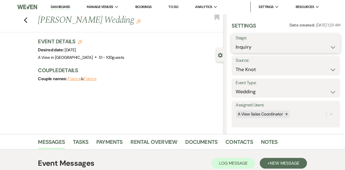
click at [246, 46] on select "Inquiry Follow Up Tour Requested Tour Confirmed Toured Proposal Sent Booked Lost" at bounding box center [286, 47] width 101 height 10
select select "9"
click at [236, 42] on select "Inquiry Follow Up Tour Requested Tour Confirmed Toured Proposal Sent Booked Lost" at bounding box center [286, 47] width 101 height 10
click at [330, 45] on button "Save" at bounding box center [329, 43] width 22 height 11
click at [87, 138] on link "Tasks" at bounding box center [80, 144] width 15 height 12
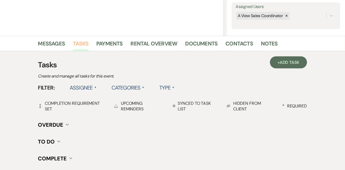
scroll to position [111, 0]
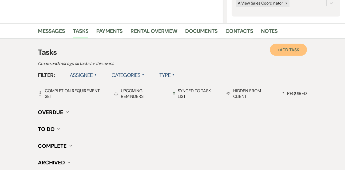
click at [287, 50] on span "Add Task" at bounding box center [290, 50] width 20 height 6
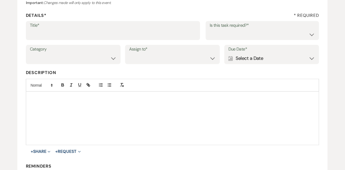
scroll to position [63, 0]
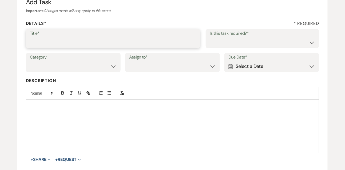
click at [116, 42] on input "Title*" at bounding box center [113, 42] width 167 height 10
type input "1st email follow up"
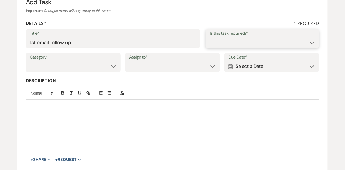
click at [253, 44] on select "Yes No" at bounding box center [263, 42] width 106 height 10
select select "true"
click at [210, 37] on select "Yes No" at bounding box center [263, 42] width 106 height 10
click at [65, 70] on select "Venue Vendors Guests Details Finalize & Share" at bounding box center [73, 66] width 87 height 10
select select "31"
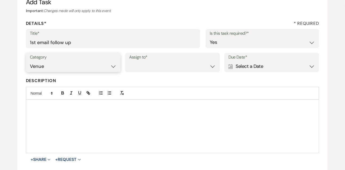
click at [30, 61] on select "Venue Vendors Guests Details Finalize & Share" at bounding box center [73, 66] width 87 height 10
click at [134, 68] on select "Venue Client" at bounding box center [172, 66] width 87 height 10
select select "venueHost"
click at [129, 61] on select "Venue Client" at bounding box center [172, 66] width 87 height 10
click at [257, 64] on div "Calendar Select a Date Expand" at bounding box center [272, 66] width 87 height 10
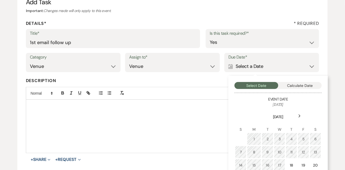
click at [300, 114] on div "Next" at bounding box center [300, 116] width 9 height 9
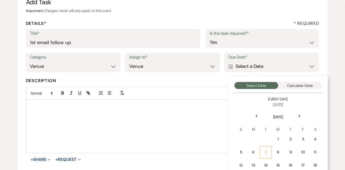
click at [268, 151] on div "7" at bounding box center [266, 152] width 5 height 6
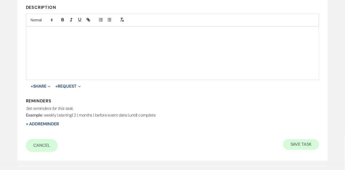
scroll to position [138, 0]
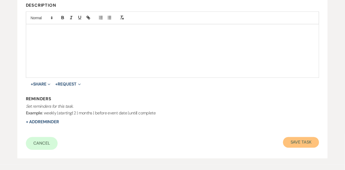
click at [304, 145] on button "Save Task" at bounding box center [301, 142] width 36 height 11
select select "9"
select select "2"
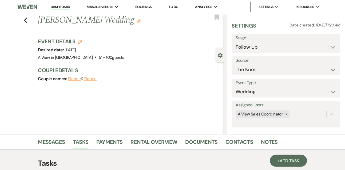
click at [65, 7] on link "Dashboard" at bounding box center [60, 7] width 19 height 5
select select "9"
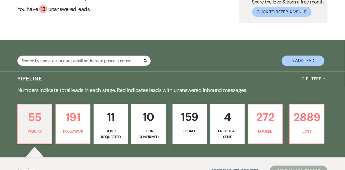
scroll to position [81, 0]
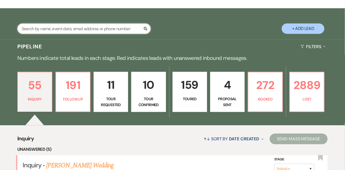
click at [71, 33] on input "text" at bounding box center [84, 29] width 134 height 10
type input "[PERSON_NAME]"
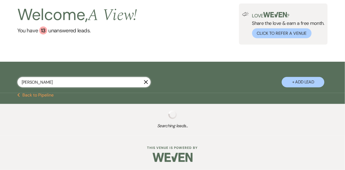
select select "9"
select select "8"
select select "5"
select select "8"
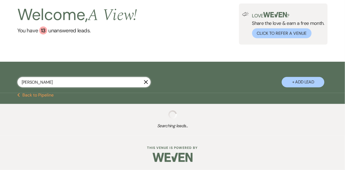
select select "4"
select select "8"
select select "4"
select select "8"
select select "4"
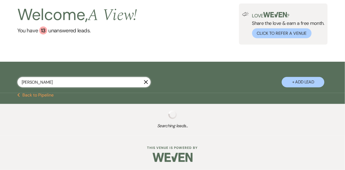
select select "8"
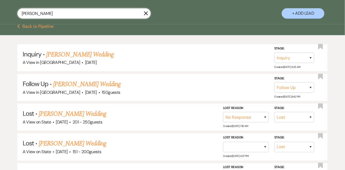
scroll to position [98, 0]
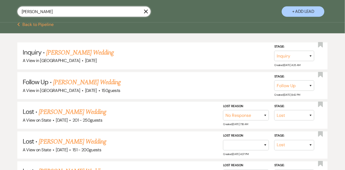
type input "[PERSON_NAME]"
click at [79, 57] on link "[PERSON_NAME] Wedding" at bounding box center [80, 53] width 68 height 10
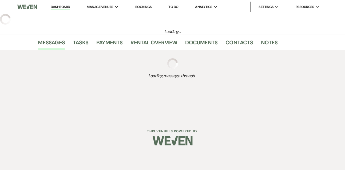
select select "5"
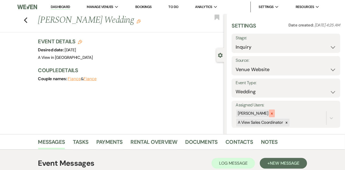
click at [273, 114] on icon at bounding box center [272, 113] width 2 height 2
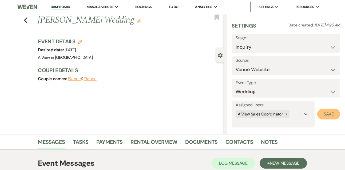
click at [325, 117] on button "Save" at bounding box center [329, 114] width 23 height 11
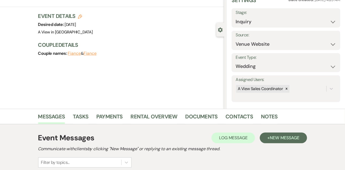
scroll to position [90, 0]
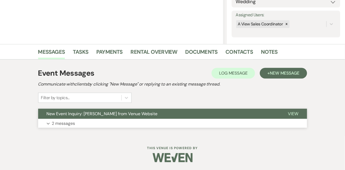
click at [65, 125] on p "2 messages" at bounding box center [63, 123] width 23 height 7
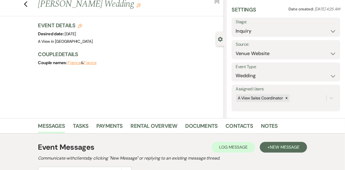
scroll to position [13, 0]
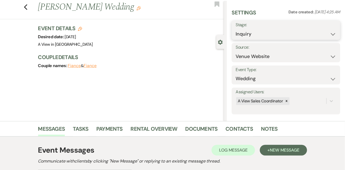
click at [242, 33] on select "Inquiry Follow Up Tour Requested Tour Confirmed Toured Proposal Sent Booked Lost" at bounding box center [286, 34] width 101 height 10
select select "8"
click at [236, 29] on select "Inquiry Follow Up Tour Requested Tour Confirmed Toured Proposal Sent Booked Lost" at bounding box center [286, 34] width 101 height 10
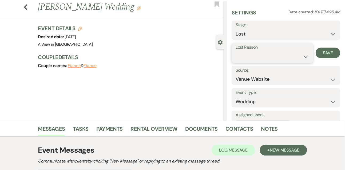
click at [244, 59] on select "Booked Elsewhere Budget Date Unavailable No Response Not a Good Match Capacity …" at bounding box center [272, 56] width 73 height 10
select select "3"
click at [236, 51] on select "Booked Elsewhere Budget Date Unavailable No Response Not a Good Match Capacity …" at bounding box center [272, 56] width 73 height 10
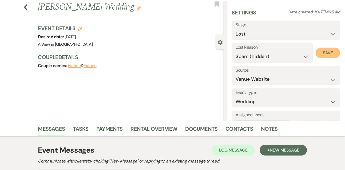
click at [323, 48] on button "Save" at bounding box center [328, 53] width 25 height 11
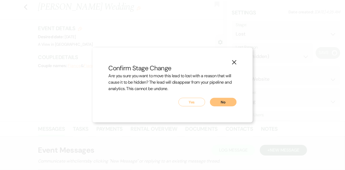
click at [186, 105] on button "Yes" at bounding box center [192, 102] width 27 height 9
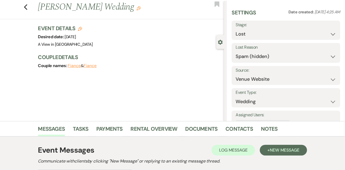
scroll to position [0, 0]
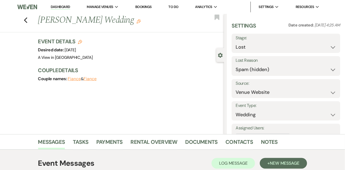
click at [68, 7] on link "Dashboard" at bounding box center [60, 7] width 19 height 5
select select "8"
select select "3"
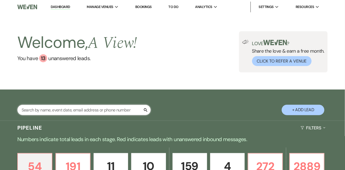
click at [59, 115] on input "text" at bounding box center [84, 110] width 134 height 10
type input "[PERSON_NAME] [PERSON_NAME]"
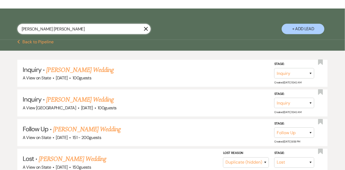
scroll to position [81, 0]
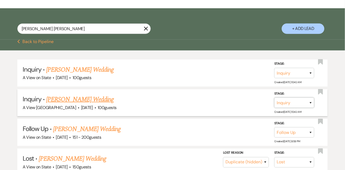
click at [287, 108] on select "Inquiry Follow Up Tour Requested Tour Confirmed Toured Proposal Sent Booked Lost" at bounding box center [295, 103] width 40 height 10
click at [275, 102] on select "Inquiry Follow Up Tour Requested Tour Confirmed Toured Proposal Sent Booked Lost" at bounding box center [295, 103] width 40 height 10
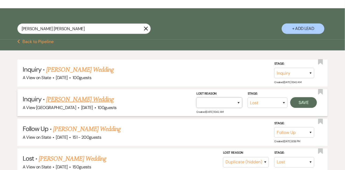
click at [207, 106] on select "Booked Elsewhere Budget Date Unavailable No Response Not a Good Match Capacity …" at bounding box center [220, 103] width 46 height 10
click at [197, 102] on select "Booked Elsewhere Budget Date Unavailable No Response Not a Good Match Capacity …" at bounding box center [220, 103] width 46 height 10
click at [306, 104] on button "Save" at bounding box center [304, 102] width 27 height 11
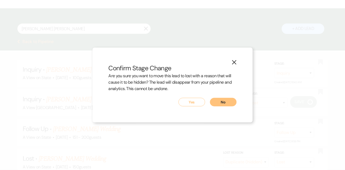
click at [186, 98] on button "Yes" at bounding box center [192, 102] width 27 height 9
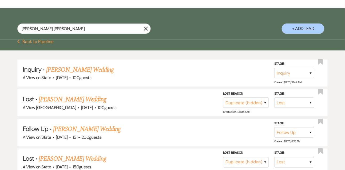
click at [82, 74] on link "[PERSON_NAME] Wedding" at bounding box center [80, 70] width 68 height 10
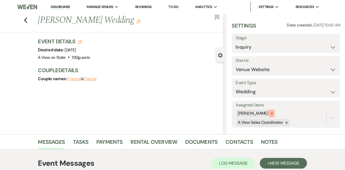
click at [275, 111] on div at bounding box center [272, 114] width 6 height 8
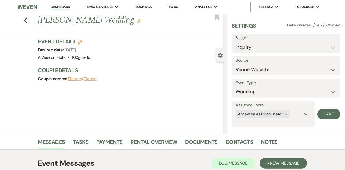
click at [333, 121] on form "Assigned Users: option [PERSON_NAME], deselected. 0 results available. Select i…" at bounding box center [286, 114] width 109 height 27
click at [333, 118] on button "Save" at bounding box center [329, 114] width 23 height 11
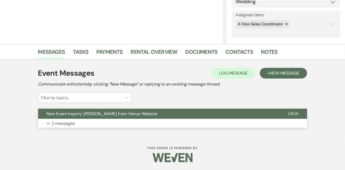
click at [60, 123] on p "2 messages" at bounding box center [63, 123] width 23 height 7
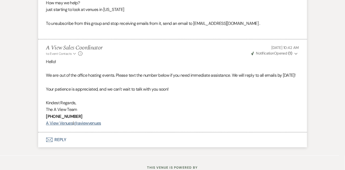
scroll to position [434, 0]
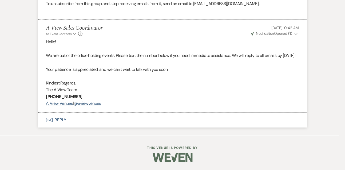
click at [63, 123] on button "Envelope Reply" at bounding box center [172, 119] width 269 height 15
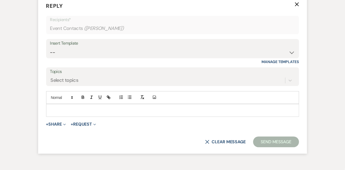
scroll to position [541, 0]
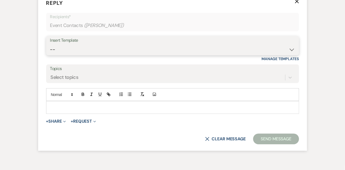
click at [57, 55] on select "-- Tour Confirmation Contract (Pre-Booked Leads) Out of office Inquiry Email Al…" at bounding box center [172, 49] width 245 height 10
click at [50, 55] on select "-- Tour Confirmation Contract (Pre-Booked Leads) Out of office Inquiry Email Al…" at bounding box center [172, 49] width 245 height 10
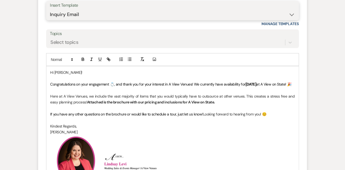
scroll to position [546, 0]
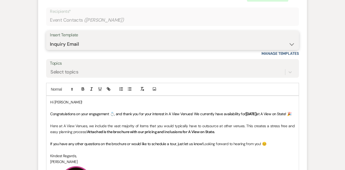
click at [72, 49] on select "-- Tour Confirmation Contract (Pre-Booked Leads) Out of office Inquiry Email Al…" at bounding box center [172, 44] width 245 height 10
click at [50, 49] on select "-- Tour Confirmation Contract (Pre-Booked Leads) Out of office Inquiry Email Al…" at bounding box center [172, 44] width 245 height 10
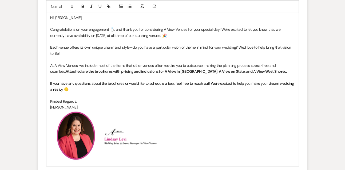
scroll to position [639, 0]
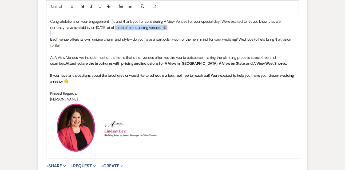
drag, startPoint x: 104, startPoint y: 40, endPoint x: 159, endPoint y: 48, distance: 56.2
click at [159, 48] on div "Hi [PERSON_NAME], Congratulations on your engagement 💍, and thank you for consi…" at bounding box center [172, 80] width 253 height 155
click at [192, 66] on strong "Attached are the brochures with pricing and inclusions for A View in [GEOGRAPHI…" at bounding box center [177, 63] width 222 height 5
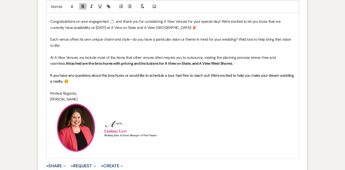
click at [177, 66] on strong "Attached are the brochures with pricing and inclusions for A View on State, and…" at bounding box center [150, 63] width 168 height 5
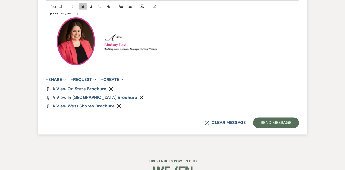
scroll to position [725, 0]
click at [140, 99] on use "button" at bounding box center [142, 97] width 4 height 4
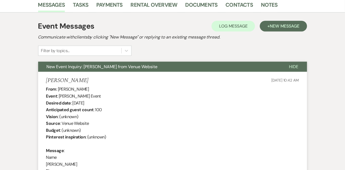
scroll to position [132, 0]
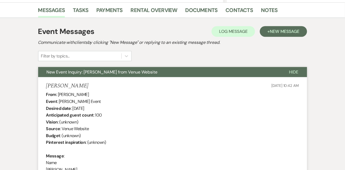
drag, startPoint x: 58, startPoint y: 93, endPoint x: 94, endPoint y: 95, distance: 35.6
copy div "[PERSON_NAME]"
drag, startPoint x: 73, startPoint y: 108, endPoint x: 117, endPoint y: 106, distance: 43.9
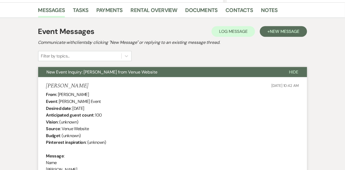
copy div "[DATE]"
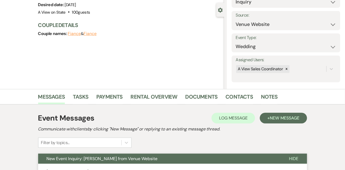
scroll to position [0, 0]
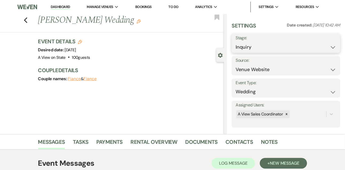
click at [248, 50] on select "Inquiry Follow Up Tour Requested Tour Confirmed Toured Proposal Sent Booked Lost" at bounding box center [286, 47] width 101 height 10
click at [236, 42] on select "Inquiry Follow Up Tour Requested Tour Confirmed Toured Proposal Sent Booked Lost" at bounding box center [286, 47] width 101 height 10
click at [327, 41] on button "Save" at bounding box center [329, 43] width 22 height 11
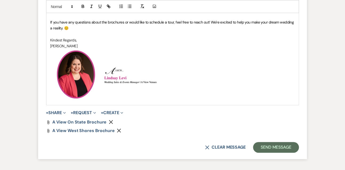
scroll to position [734, 0]
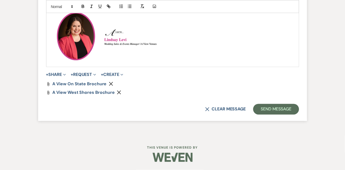
click at [267, 115] on button "Send Message" at bounding box center [277, 109] width 46 height 11
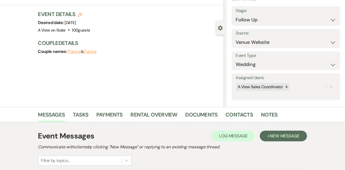
scroll to position [11, 0]
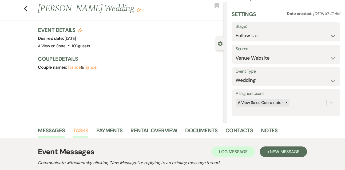
click at [84, 132] on link "Tasks" at bounding box center [80, 132] width 15 height 12
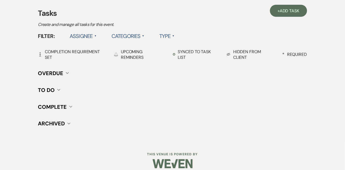
scroll to position [156, 0]
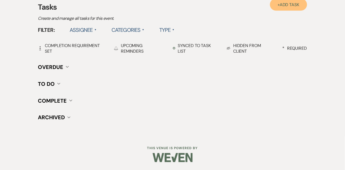
click at [287, 10] on link "+ Add Task" at bounding box center [288, 5] width 37 height 12
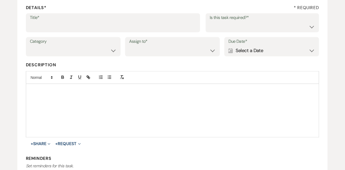
scroll to position [69, 0]
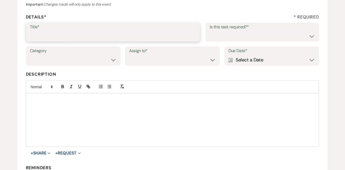
click at [118, 31] on input "Title*" at bounding box center [113, 36] width 167 height 10
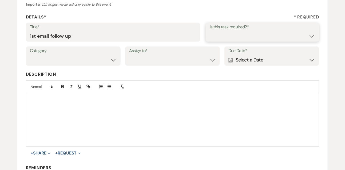
click at [221, 37] on select "Yes No" at bounding box center [263, 36] width 106 height 10
click at [210, 31] on select "Yes No" at bounding box center [263, 36] width 106 height 10
click at [91, 64] on select "Venue Vendors Guests Details Finalize & Share" at bounding box center [73, 60] width 87 height 10
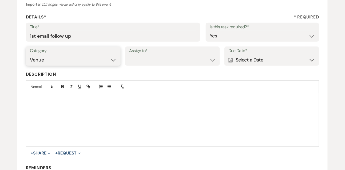
click at [30, 55] on select "Venue Vendors Guests Details Finalize & Share" at bounding box center [73, 60] width 87 height 10
click at [143, 60] on select "Venue Client" at bounding box center [172, 60] width 87 height 10
click at [129, 55] on select "Venue Client" at bounding box center [172, 60] width 87 height 10
click at [263, 60] on div "Calendar Select a Date Expand" at bounding box center [272, 60] width 87 height 10
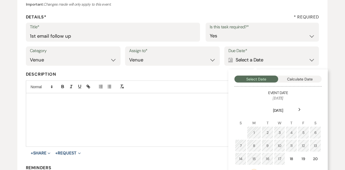
click at [300, 111] on icon "Next" at bounding box center [300, 109] width 3 height 3
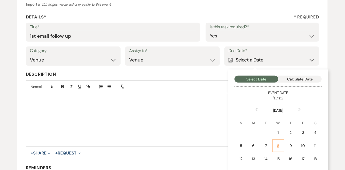
click at [276, 146] on div "8" at bounding box center [278, 146] width 5 height 6
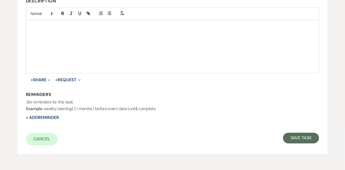
scroll to position [150, 0]
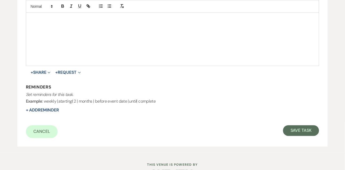
click at [298, 123] on form "Title* 1st email follow up Is this task required?* Yes No Category Venue Vendor…" at bounding box center [173, 40] width 294 height 196
click at [297, 129] on button "Save Task" at bounding box center [301, 130] width 36 height 11
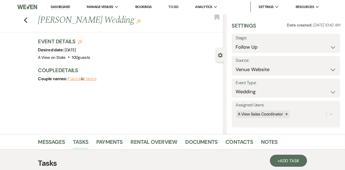
click at [66, 8] on link "Dashboard" at bounding box center [60, 7] width 19 height 5
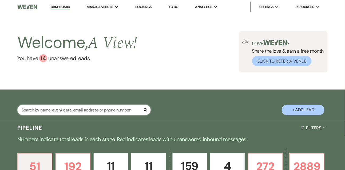
click at [64, 114] on input "text" at bounding box center [84, 110] width 134 height 10
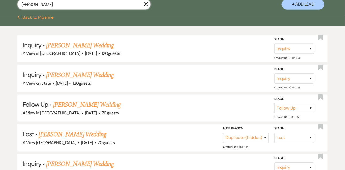
scroll to position [108, 0]
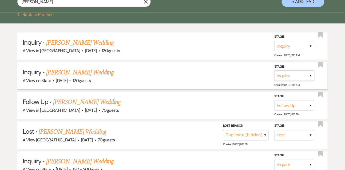
click at [287, 79] on select "Inquiry Follow Up Tour Requested Tour Confirmed Toured Proposal Sent Booked Lost" at bounding box center [295, 76] width 40 height 10
click at [275, 75] on select "Inquiry Follow Up Tour Requested Tour Confirmed Toured Proposal Sent Booked Lost" at bounding box center [295, 76] width 40 height 10
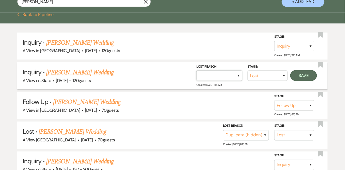
click at [215, 81] on select "Booked Elsewhere Budget Date Unavailable No Response Not a Good Match Capacity …" at bounding box center [220, 76] width 46 height 10
click at [197, 75] on select "Booked Elsewhere Budget Date Unavailable No Response Not a Good Match Capacity …" at bounding box center [220, 76] width 46 height 10
click at [306, 80] on button "Save" at bounding box center [304, 75] width 27 height 11
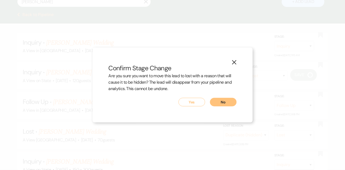
click at [189, 104] on button "Yes" at bounding box center [192, 102] width 27 height 9
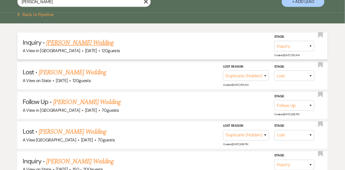
click at [94, 48] on link "[PERSON_NAME] Wedding" at bounding box center [80, 43] width 68 height 10
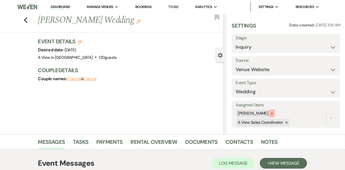
click at [274, 114] on icon at bounding box center [272, 114] width 4 height 4
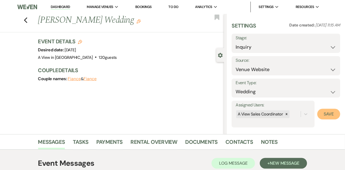
click at [328, 115] on button "Save" at bounding box center [329, 114] width 23 height 11
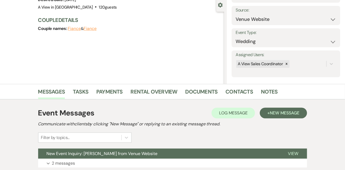
scroll to position [90, 0]
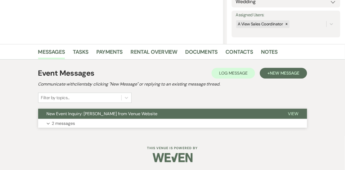
click at [166, 120] on button "Expand 2 messages" at bounding box center [172, 123] width 269 height 9
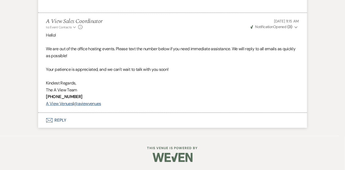
scroll to position [434, 0]
click at [60, 123] on button "Envelope Reply" at bounding box center [172, 120] width 269 height 15
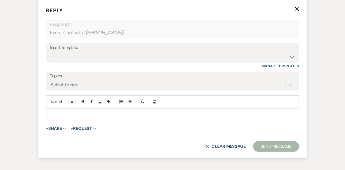
scroll to position [541, 0]
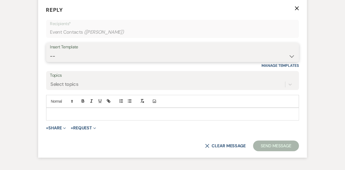
click at [65, 61] on select "-- Tour Confirmation Contract (Pre-Booked Leads) Out of office Inquiry Email Al…" at bounding box center [172, 56] width 245 height 10
click at [50, 57] on select "-- Tour Confirmation Contract (Pre-Booked Leads) Out of office Inquiry Email Al…" at bounding box center [172, 56] width 245 height 10
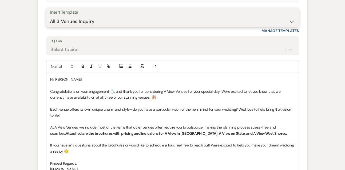
scroll to position [577, 0]
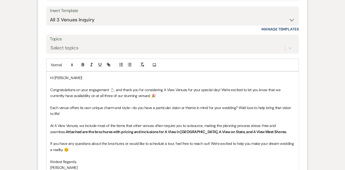
click at [81, 99] on p "Congratulations on your engagement 💍, and thank you for considering A View Venu…" at bounding box center [172, 93] width 245 height 12
drag, startPoint x: 81, startPoint y: 102, endPoint x: 189, endPoint y: 100, distance: 107.7
click at [189, 99] on p "Congratulations on your engagement 💍, and thank you for considering A View Venu…" at bounding box center [172, 93] width 245 height 12
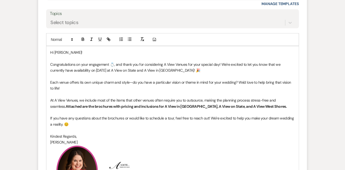
scroll to position [612, 0]
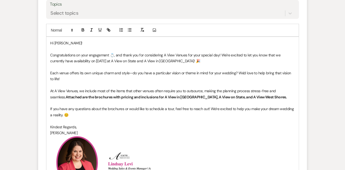
click at [192, 99] on strong "Attached are the brochures with pricing and inclusions for A View in [GEOGRAPHI…" at bounding box center [177, 97] width 222 height 5
drag, startPoint x: 225, startPoint y: 104, endPoint x: 270, endPoint y: 104, distance: 44.9
click at [270, 100] on p "At A View Venues, we include most of the items that other venues often require …" at bounding box center [172, 94] width 245 height 12
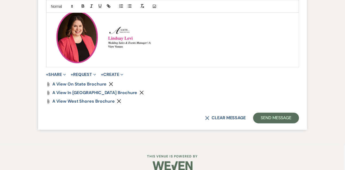
scroll to position [756, 0]
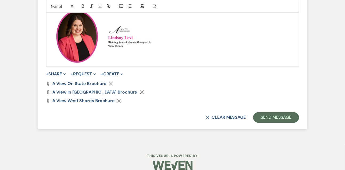
click at [118, 103] on button "Remove" at bounding box center [120, 100] width 6 height 5
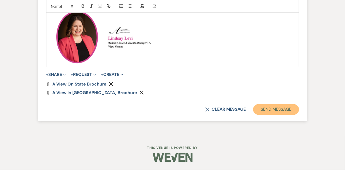
click at [276, 115] on button "Send Message" at bounding box center [277, 109] width 46 height 11
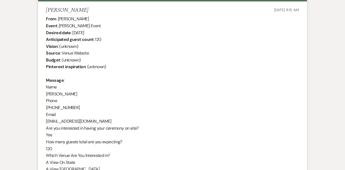
scroll to position [194, 0]
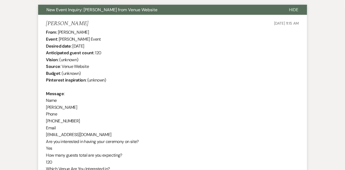
click at [65, 106] on div "From : [PERSON_NAME] Event : [PERSON_NAME] Event Desired date : [DATE] Anticipa…" at bounding box center [172, 135] width 253 height 212
copy div "[PERSON_NAME]"
drag, startPoint x: 73, startPoint y: 45, endPoint x: 112, endPoint y: 46, distance: 38.2
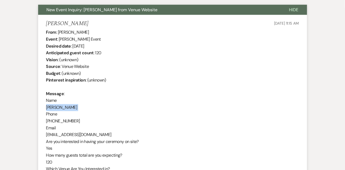
click at [112, 46] on div "From : [PERSON_NAME] Event : [PERSON_NAME] Event Desired date : [DATE] Anticipa…" at bounding box center [172, 135] width 253 height 212
copy div "[DATE]"
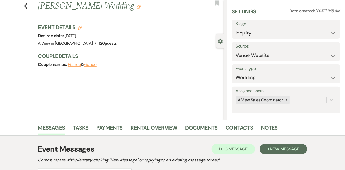
scroll to position [0, 0]
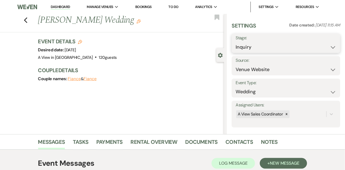
click at [250, 48] on select "Inquiry Follow Up Tour Requested Tour Confirmed Toured Proposal Sent Booked Lost" at bounding box center [286, 47] width 101 height 10
click at [236, 42] on select "Inquiry Follow Up Tour Requested Tour Confirmed Toured Proposal Sent Booked Lost" at bounding box center [286, 47] width 101 height 10
click at [333, 44] on button "Save" at bounding box center [329, 43] width 22 height 11
click at [82, 145] on link "Tasks" at bounding box center [80, 144] width 15 height 12
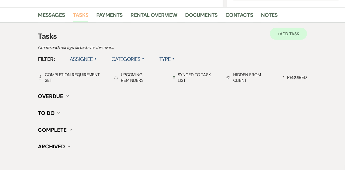
scroll to position [129, 0]
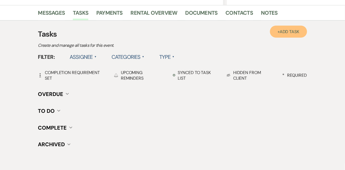
click at [293, 27] on link "+ Add Task" at bounding box center [288, 32] width 37 height 12
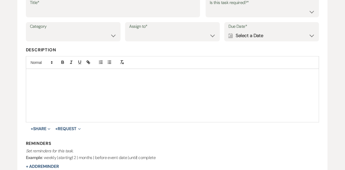
scroll to position [84, 0]
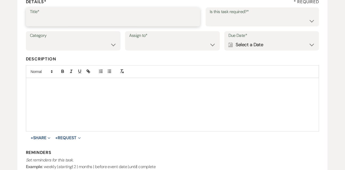
click at [127, 24] on input "Title*" at bounding box center [113, 20] width 167 height 10
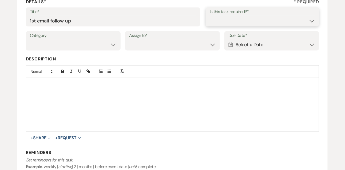
click at [220, 22] on select "Yes No" at bounding box center [263, 20] width 106 height 10
click at [210, 15] on select "Yes No" at bounding box center [263, 20] width 106 height 10
click at [90, 48] on select "Venue Vendors Guests Details Finalize & Share" at bounding box center [73, 45] width 87 height 10
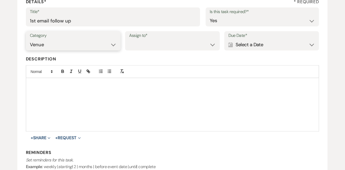
click at [30, 40] on select "Venue Vendors Guests Details Finalize & Share" at bounding box center [73, 45] width 87 height 10
click at [136, 44] on select "Venue Client" at bounding box center [172, 45] width 87 height 10
click at [129, 40] on select "Venue Client" at bounding box center [172, 45] width 87 height 10
click at [273, 46] on div "Calendar Select a Date Expand" at bounding box center [272, 45] width 87 height 10
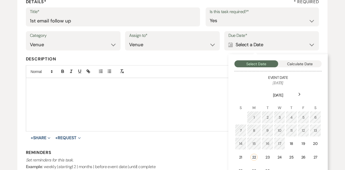
click at [301, 92] on div "Next" at bounding box center [300, 94] width 9 height 9
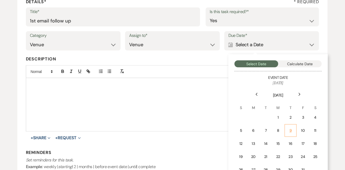
click at [292, 129] on div "9" at bounding box center [291, 131] width 5 height 6
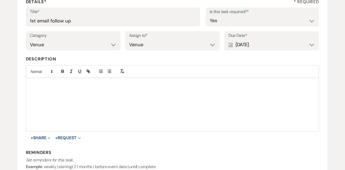
scroll to position [131, 0]
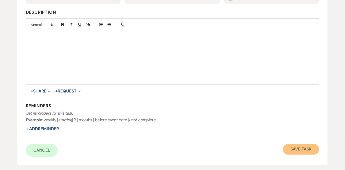
click at [299, 150] on button "Save Task" at bounding box center [301, 149] width 36 height 11
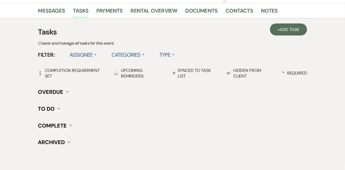
scroll to position [129, 0]
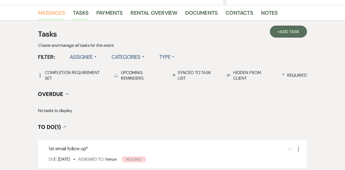
click at [57, 14] on link "Messages" at bounding box center [51, 15] width 27 height 12
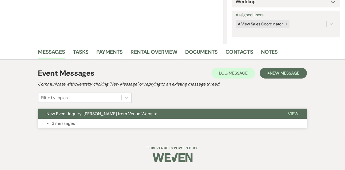
click at [60, 121] on p "3 messages" at bounding box center [63, 123] width 23 height 7
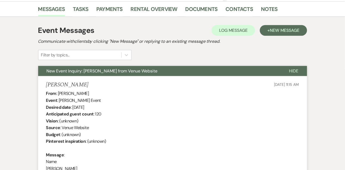
scroll to position [130, 0]
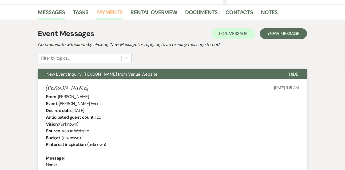
click at [111, 10] on link "Payments" at bounding box center [109, 14] width 26 height 12
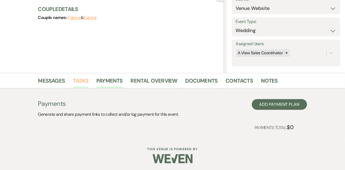
click at [85, 81] on link "Tasks" at bounding box center [80, 82] width 15 height 12
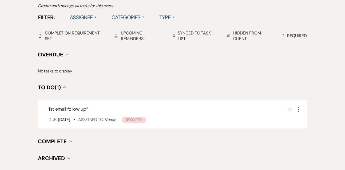
scroll to position [76, 0]
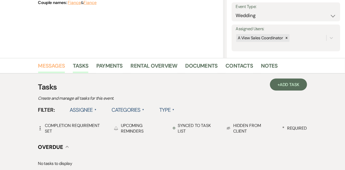
click at [52, 70] on link "Messages" at bounding box center [51, 67] width 27 height 12
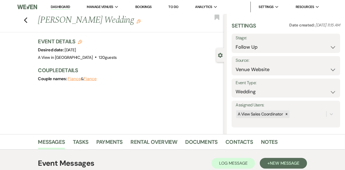
click at [56, 8] on link "Dashboard" at bounding box center [60, 7] width 19 height 5
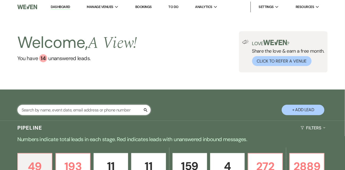
click at [81, 115] on input "text" at bounding box center [84, 110] width 134 height 10
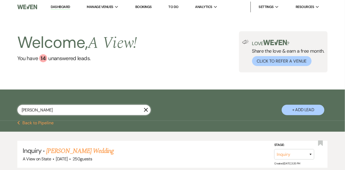
click at [45, 113] on input "[PERSON_NAME]" at bounding box center [84, 110] width 134 height 10
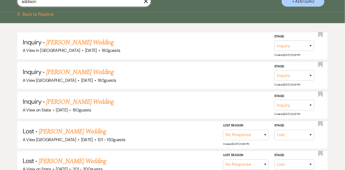
scroll to position [109, 0]
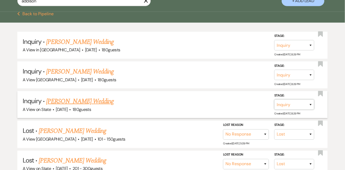
click at [285, 110] on select "Inquiry Follow Up Tour Requested Tour Confirmed Toured Proposal Sent Booked Lost" at bounding box center [295, 104] width 40 height 10
click at [275, 103] on select "Inquiry Follow Up Tour Requested Tour Confirmed Toured Proposal Sent Booked Lost" at bounding box center [295, 104] width 40 height 10
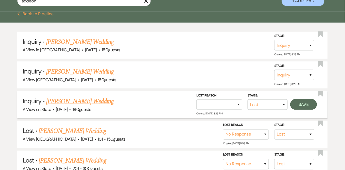
click at [212, 115] on div "Stage: Inquiry Follow Up Tour Requested Tour Confirmed Toured Proposal Sent Boo…" at bounding box center [258, 105] width 123 height 24
click at [209, 110] on select "Booked Elsewhere Budget Date Unavailable No Response Not a Good Match Capacity …" at bounding box center [220, 104] width 46 height 10
click at [197, 103] on select "Booked Elsewhere Budget Date Unavailable No Response Not a Good Match Capacity …" at bounding box center [220, 104] width 46 height 10
click at [304, 108] on button "Save" at bounding box center [304, 104] width 27 height 11
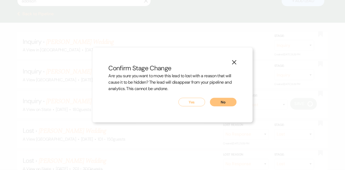
click at [185, 100] on button "Yes" at bounding box center [192, 102] width 27 height 9
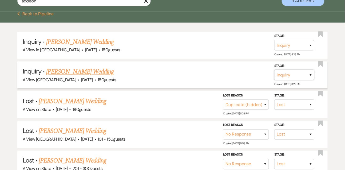
click at [287, 80] on select "Inquiry Follow Up Tour Requested Tour Confirmed Toured Proposal Sent Booked Lost" at bounding box center [295, 75] width 40 height 10
click at [275, 74] on select "Inquiry Follow Up Tour Requested Tour Confirmed Toured Proposal Sent Booked Lost" at bounding box center [295, 75] width 40 height 10
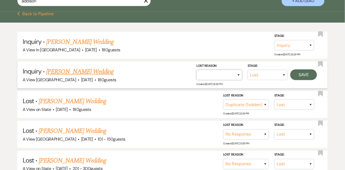
click at [211, 80] on select "Booked Elsewhere Budget Date Unavailable No Response Not a Good Match Capacity …" at bounding box center [220, 75] width 46 height 10
click at [197, 74] on select "Booked Elsewhere Budget Date Unavailable No Response Not a Good Match Capacity …" at bounding box center [220, 75] width 46 height 10
click at [313, 77] on button "Save" at bounding box center [304, 74] width 27 height 11
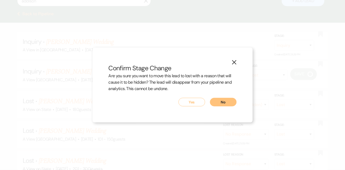
click at [195, 103] on button "Yes" at bounding box center [192, 102] width 27 height 9
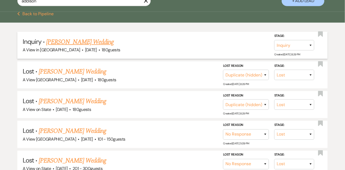
click at [90, 47] on link "[PERSON_NAME] Wedding" at bounding box center [80, 42] width 68 height 10
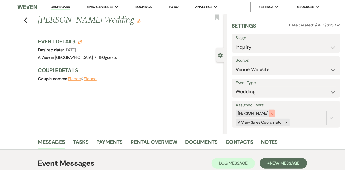
click at [274, 115] on icon at bounding box center [272, 114] width 4 height 4
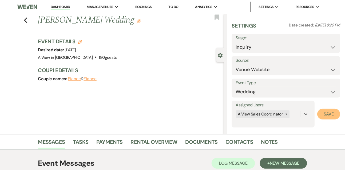
click at [330, 117] on button "Save" at bounding box center [329, 114] width 23 height 11
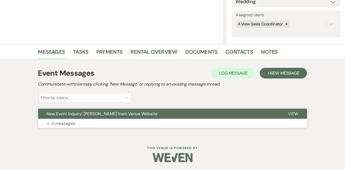
click at [124, 126] on button "Expand 2 messages" at bounding box center [172, 123] width 269 height 9
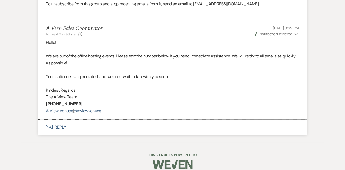
scroll to position [448, 0]
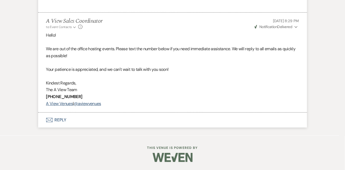
click at [63, 118] on button "Envelope Reply" at bounding box center [172, 119] width 269 height 15
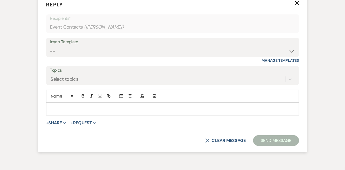
scroll to position [555, 0]
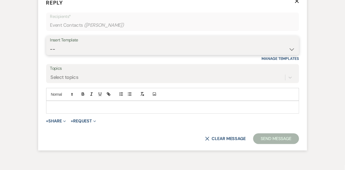
click at [61, 55] on select "-- Tour Confirmation Contract (Pre-Booked Leads) Out of office Inquiry Email Al…" at bounding box center [172, 49] width 245 height 10
click at [50, 55] on select "-- Tour Confirmation Contract (Pre-Booked Leads) Out of office Inquiry Email Al…" at bounding box center [172, 49] width 245 height 10
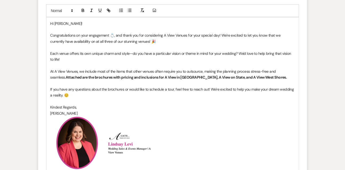
scroll to position [641, 0]
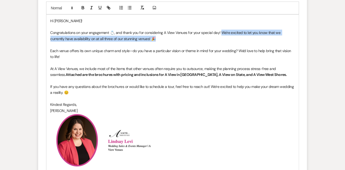
drag, startPoint x: 221, startPoint y: 46, endPoint x: 222, endPoint y: 51, distance: 5.7
click at [222, 42] on p "Congratulations on your engagement 💍, and thank you for considering A View Venu…" at bounding box center [172, 36] width 245 height 12
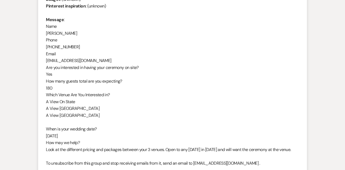
scroll to position [254, 0]
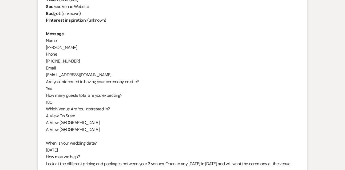
click at [54, 49] on div "From : [PERSON_NAME] Event : [PERSON_NAME] Event Desired date : [DATE] Anticipa…" at bounding box center [172, 78] width 253 height 219
copy div "[PERSON_NAME]"
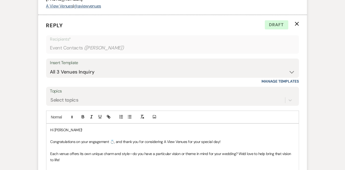
scroll to position [708, 0]
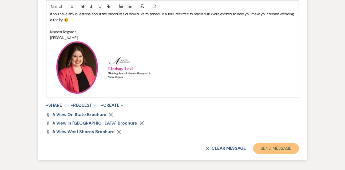
click at [262, 154] on button "Send Message" at bounding box center [277, 148] width 46 height 11
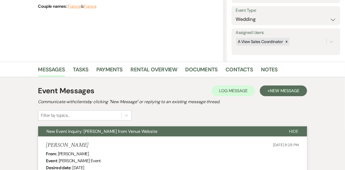
scroll to position [0, 0]
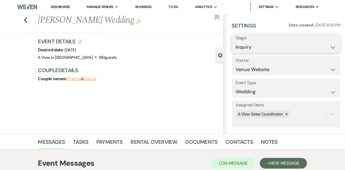
click at [275, 49] on select "Inquiry Follow Up Tour Requested Tour Confirmed Toured Proposal Sent Booked Lost" at bounding box center [286, 47] width 101 height 10
click at [236, 42] on select "Inquiry Follow Up Tour Requested Tour Confirmed Toured Proposal Sent Booked Lost" at bounding box center [286, 47] width 101 height 10
click at [334, 44] on button "Save" at bounding box center [329, 43] width 22 height 11
click at [84, 138] on link "Tasks" at bounding box center [80, 144] width 15 height 12
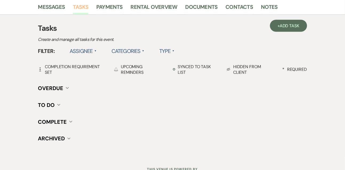
scroll to position [135, 0]
click at [297, 23] on span "Add Task" at bounding box center [290, 26] width 20 height 6
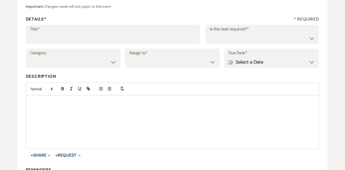
scroll to position [64, 0]
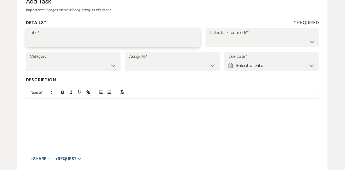
click at [127, 37] on input "Title*" at bounding box center [113, 41] width 167 height 10
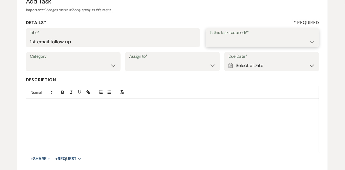
click at [215, 44] on select "Yes No" at bounding box center [263, 41] width 106 height 10
click at [210, 36] on select "Yes No" at bounding box center [263, 41] width 106 height 10
click at [103, 66] on select "Venue Vendors Guests Details Finalize & Share" at bounding box center [73, 65] width 87 height 10
click at [30, 60] on select "Venue Vendors Guests Details Finalize & Share" at bounding box center [73, 65] width 87 height 10
click at [142, 69] on select "Venue Client" at bounding box center [172, 65] width 87 height 10
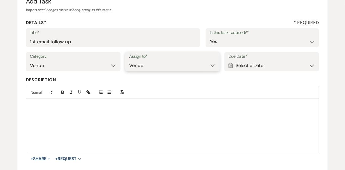
click at [129, 60] on select "Venue Client" at bounding box center [172, 65] width 87 height 10
click at [254, 67] on div "Calendar Select a Date Expand" at bounding box center [272, 65] width 87 height 10
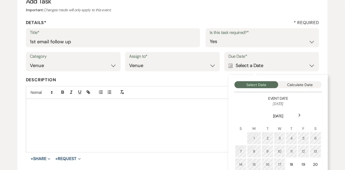
click at [301, 114] on icon "Next" at bounding box center [300, 115] width 3 height 3
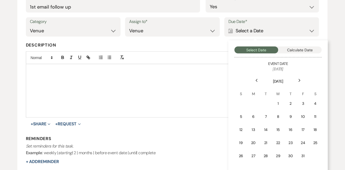
scroll to position [99, 0]
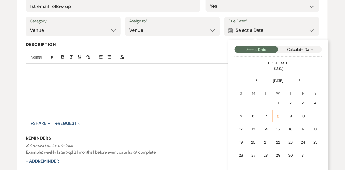
click at [281, 115] on td "8" at bounding box center [279, 116] width 12 height 13
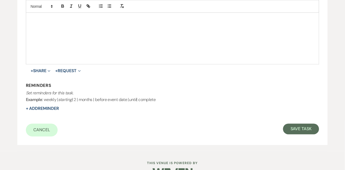
scroll to position [167, 0]
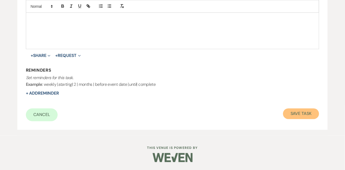
click at [316, 114] on button "Save Task" at bounding box center [301, 113] width 36 height 11
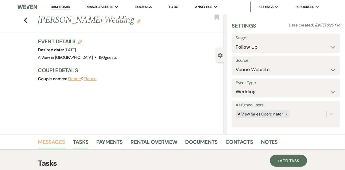
click at [62, 142] on link "Messages" at bounding box center [51, 144] width 27 height 12
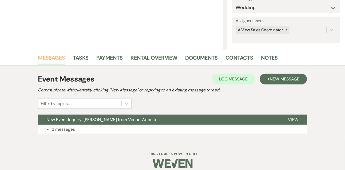
scroll to position [90, 0]
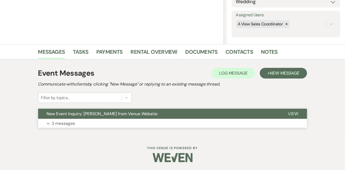
click at [65, 125] on p "3 messages" at bounding box center [63, 123] width 23 height 7
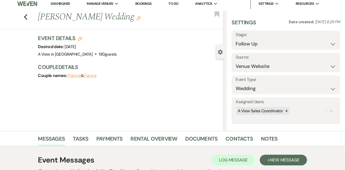
scroll to position [0, 0]
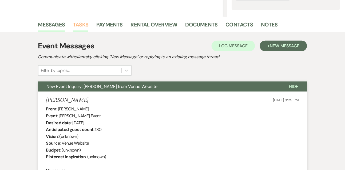
click at [86, 25] on link "Tasks" at bounding box center [80, 26] width 15 height 12
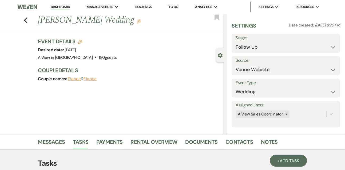
click at [56, 9] on link "Dashboard" at bounding box center [60, 7] width 19 height 5
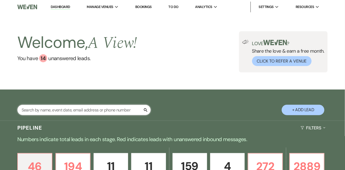
click at [63, 115] on input "text" at bounding box center [84, 110] width 134 height 10
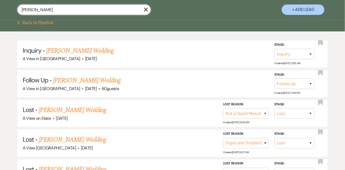
scroll to position [100, 0]
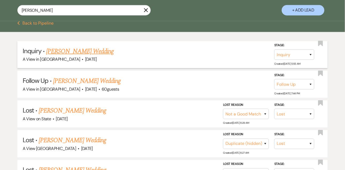
click at [79, 55] on link "[PERSON_NAME] Wedding" at bounding box center [80, 51] width 68 height 10
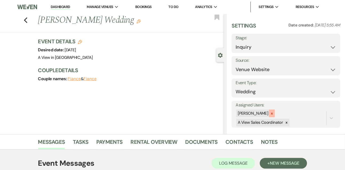
click at [275, 115] on div at bounding box center [272, 114] width 6 height 8
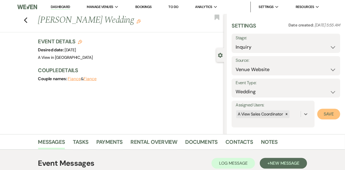
click at [332, 118] on button "Save" at bounding box center [329, 114] width 23 height 11
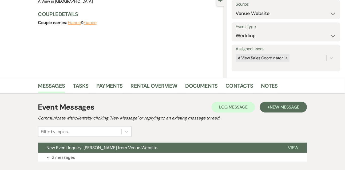
scroll to position [90, 0]
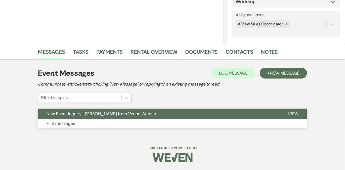
click at [73, 122] on p "2 messages" at bounding box center [63, 123] width 23 height 7
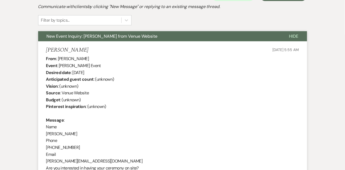
scroll to position [0, 0]
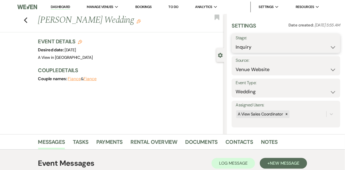
click at [242, 46] on select "Inquiry Follow Up Tour Requested Tour Confirmed Toured Proposal Sent Booked Lost" at bounding box center [286, 47] width 101 height 10
click at [236, 42] on select "Inquiry Follow Up Tour Requested Tour Confirmed Toured Proposal Sent Booked Lost" at bounding box center [286, 47] width 101 height 10
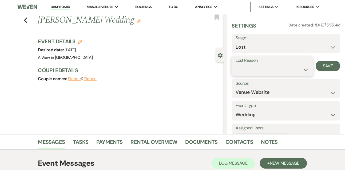
click at [248, 73] on select "Booked Elsewhere Budget Date Unavailable No Response Not a Good Match Capacity …" at bounding box center [272, 69] width 73 height 10
click at [236, 64] on select "Booked Elsewhere Budget Date Unavailable No Response Not a Good Match Capacity …" at bounding box center [272, 69] width 73 height 10
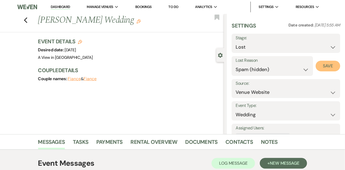
click at [329, 68] on button "Save" at bounding box center [328, 66] width 25 height 11
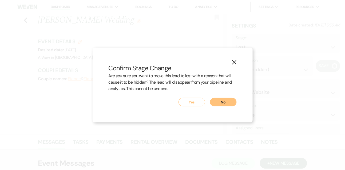
click at [196, 102] on button "Yes" at bounding box center [192, 102] width 27 height 9
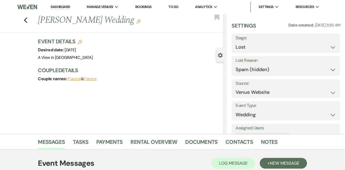
click at [66, 6] on link "Dashboard" at bounding box center [60, 7] width 19 height 5
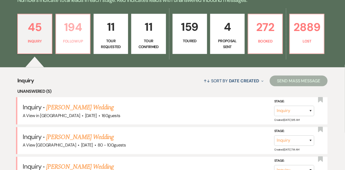
scroll to position [136, 0]
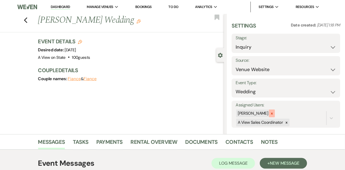
click at [275, 116] on div at bounding box center [272, 114] width 6 height 8
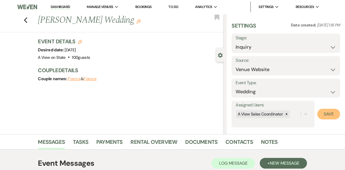
click at [328, 114] on button "Save" at bounding box center [329, 114] width 23 height 11
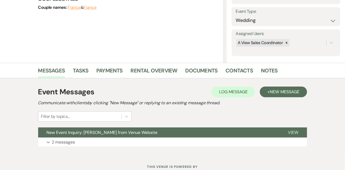
scroll to position [90, 0]
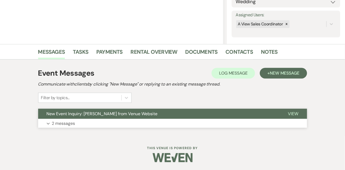
click at [76, 123] on button "Expand 2 messages" at bounding box center [172, 123] width 269 height 9
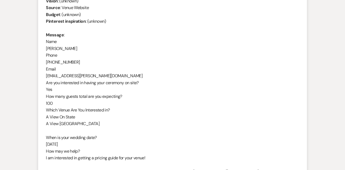
scroll to position [253, 0]
click at [68, 74] on div "From : Jeseca Stolte Event : Jeseca Stolte's Event Desired date : March 13th 20…" at bounding box center [172, 76] width 253 height 212
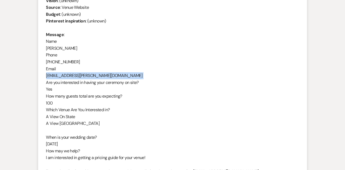
click at [68, 74] on div "From : Jeseca Stolte Event : Jeseca Stolte's Event Desired date : March 13th 20…" at bounding box center [172, 76] width 253 height 212
copy div "jeseca.stolte@gmail.com"
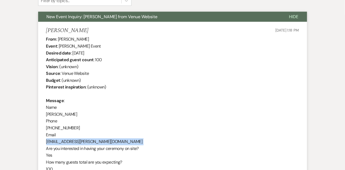
scroll to position [182, 0]
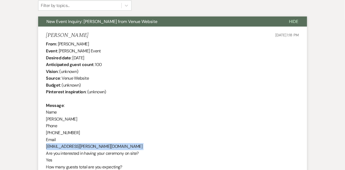
drag, startPoint x: 73, startPoint y: 56, endPoint x: 113, endPoint y: 56, distance: 39.5
click at [113, 56] on div "From : Jeseca Stolte Event : Jeseca Stolte's Event Desired date : March 13th 20…" at bounding box center [172, 147] width 253 height 212
copy div "March 13th 2027"
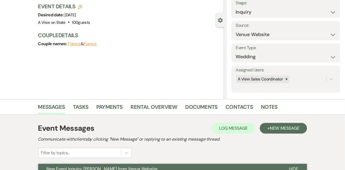
scroll to position [7, 0]
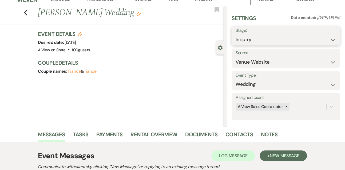
click at [251, 42] on select "Inquiry Follow Up Tour Requested Tour Confirmed Toured Proposal Sent Booked Lost" at bounding box center [286, 39] width 101 height 10
select select "4"
click at [236, 34] on select "Inquiry Follow Up Tour Requested Tour Confirmed Toured Proposal Sent Booked Lost" at bounding box center [286, 39] width 101 height 10
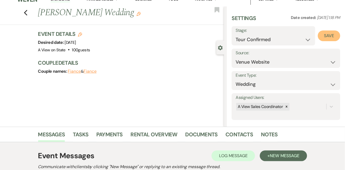
click at [330, 39] on button "Save" at bounding box center [329, 35] width 22 height 11
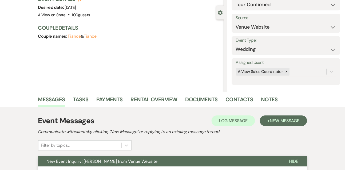
scroll to position [41, 0]
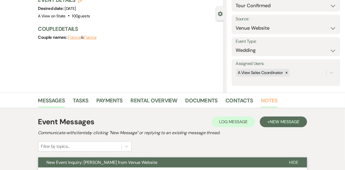
click at [270, 99] on link "Notes" at bounding box center [269, 102] width 17 height 12
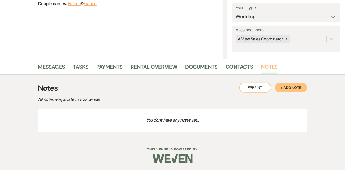
scroll to position [76, 0]
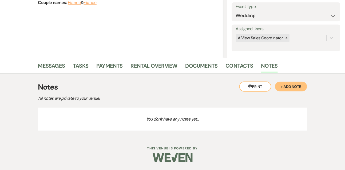
click at [292, 88] on button "+ Add Note" at bounding box center [291, 87] width 32 height 10
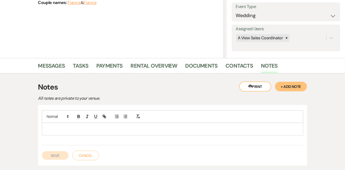
click at [181, 133] on div at bounding box center [172, 129] width 261 height 12
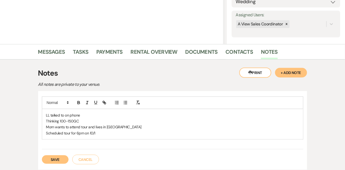
scroll to position [102, 0]
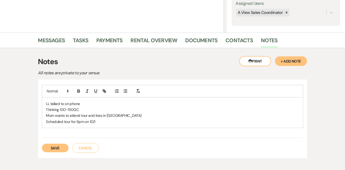
click at [64, 145] on button "Save" at bounding box center [55, 148] width 27 height 9
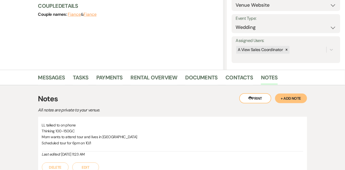
scroll to position [0, 0]
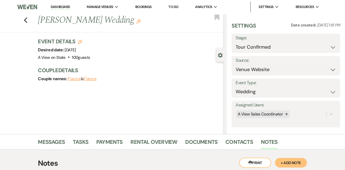
click at [63, 8] on link "Dashboard" at bounding box center [60, 7] width 19 height 5
